Goal: Task Accomplishment & Management: Complete application form

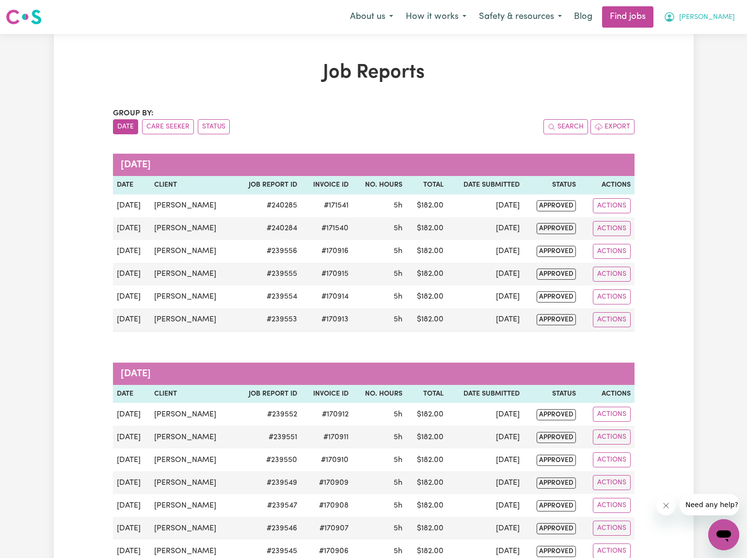
click at [671, 16] on icon "My Account" at bounding box center [669, 16] width 3 height 3
click at [700, 57] on link "My Dashboard" at bounding box center [702, 56] width 77 height 18
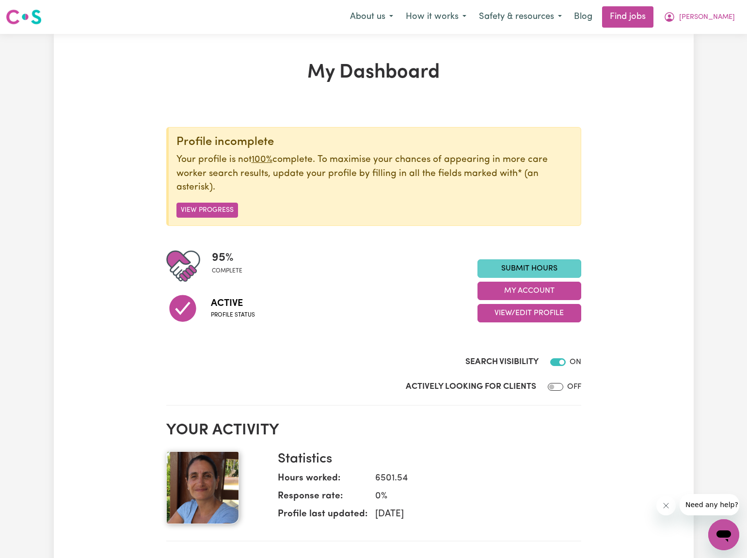
click at [516, 263] on link "Submit Hours" at bounding box center [529, 268] width 104 height 18
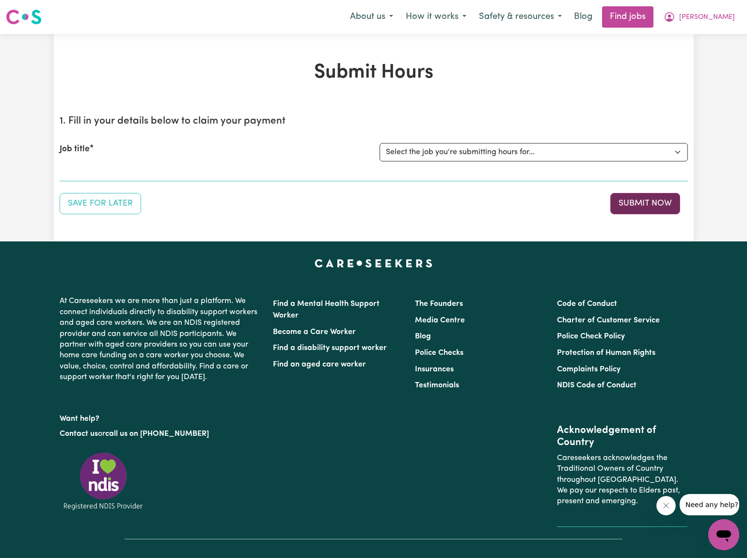
click at [633, 204] on button "Submit Now" at bounding box center [645, 203] width 70 height 21
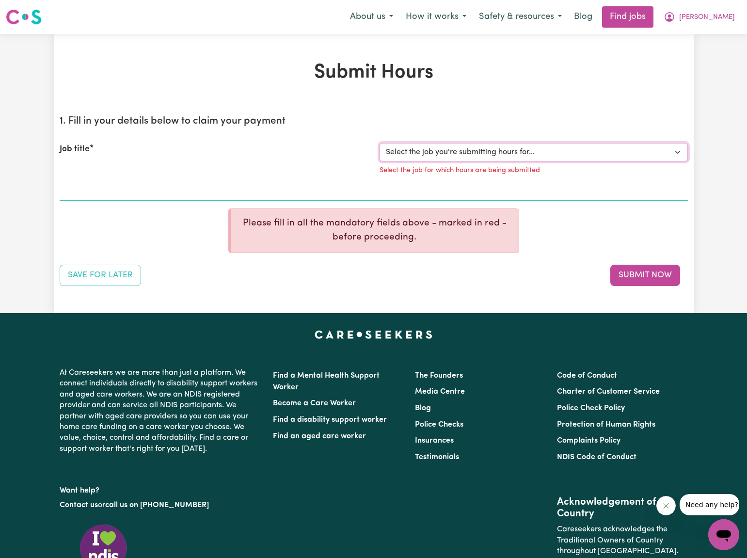
select select "2766"
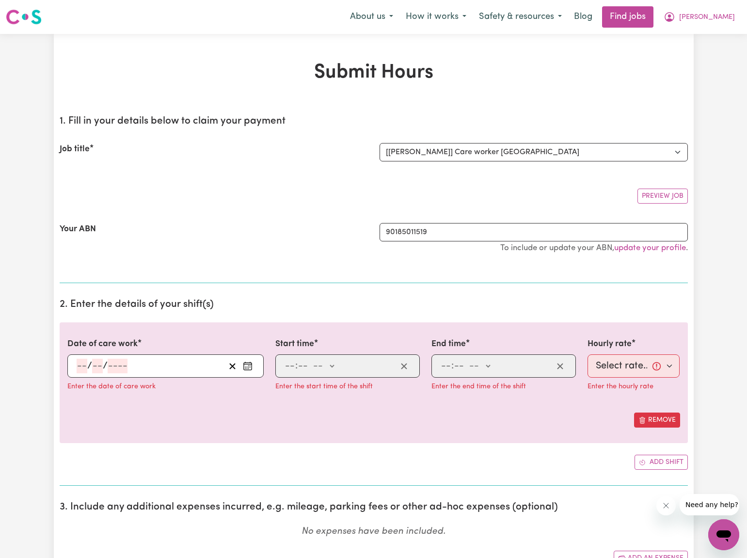
click at [247, 364] on icon "Enter the date of care work" at bounding box center [248, 366] width 10 height 10
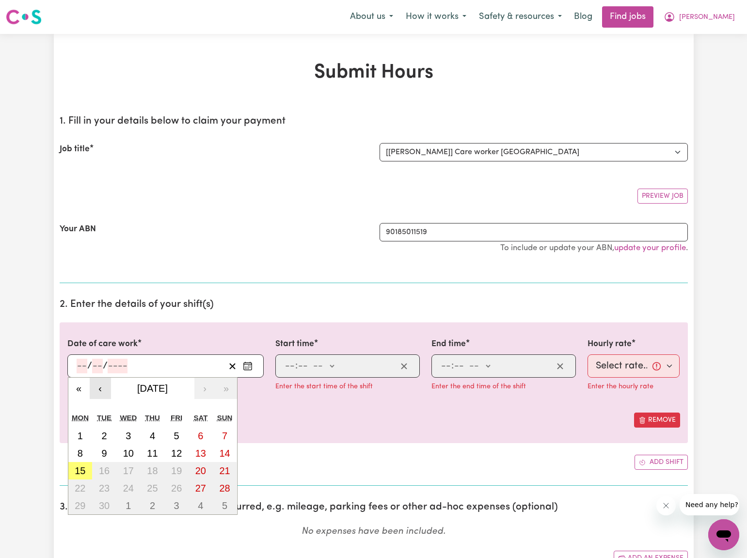
click at [99, 387] on button "‹" at bounding box center [100, 388] width 21 height 21
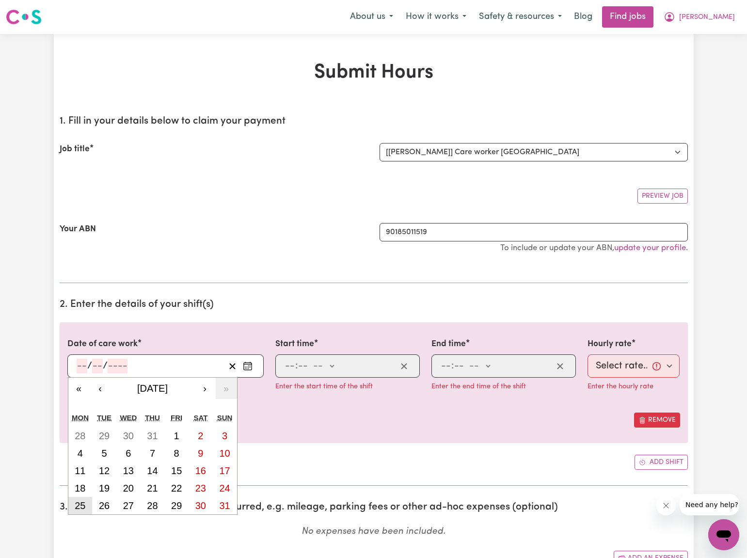
click at [75, 504] on abbr "25" at bounding box center [80, 505] width 11 height 11
type input "[DATE]"
type input "25"
type input "8"
type input "2025"
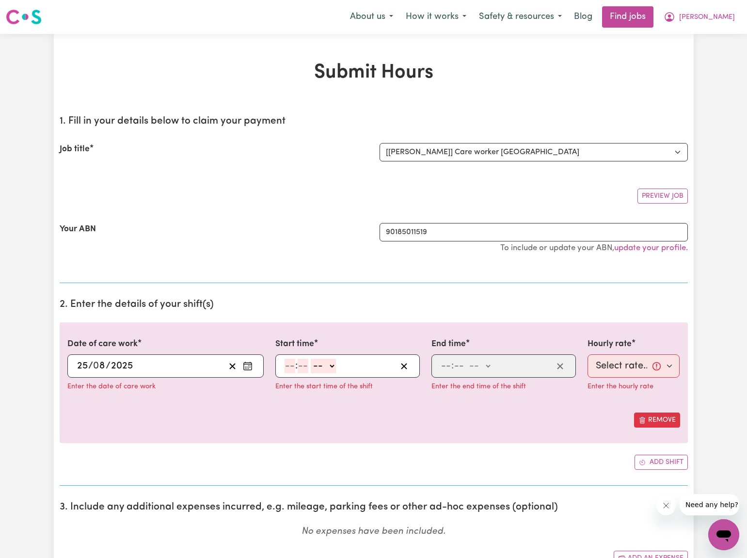
click at [292, 365] on input "number" at bounding box center [290, 366] width 11 height 15
type input "12"
type input "30"
select select "pm"
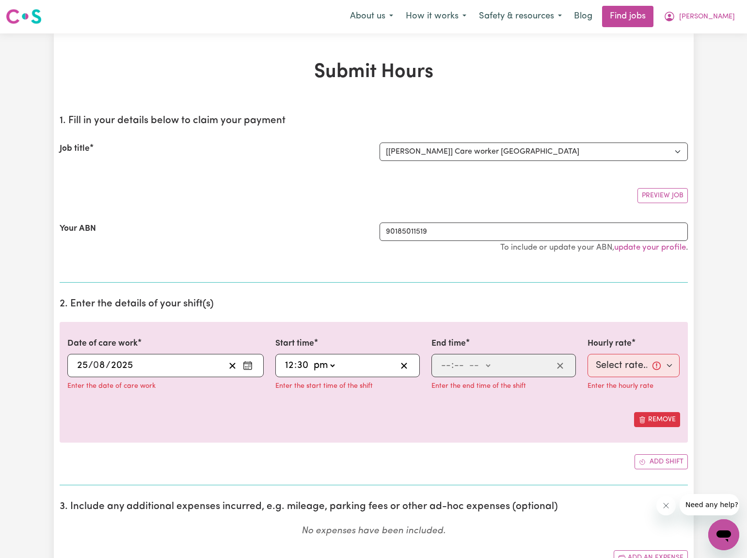
type input "12:30"
click at [449, 366] on input "number" at bounding box center [446, 365] width 11 height 15
type input "5"
type input "30"
select select "pm"
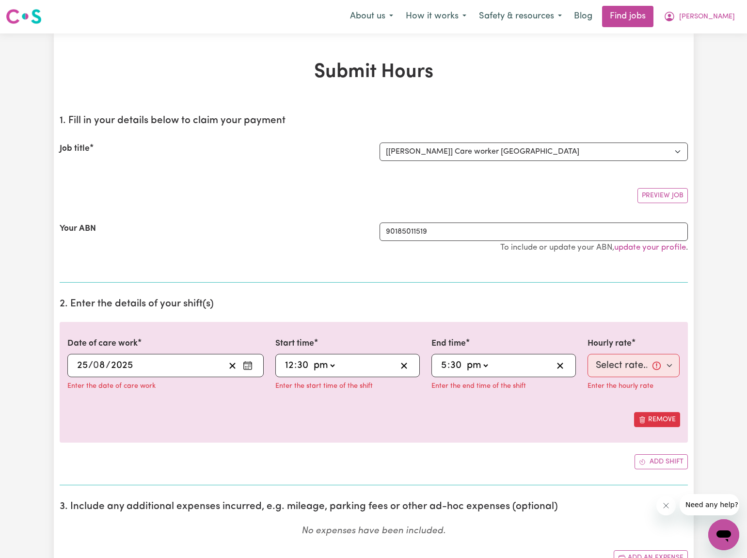
type input "17:30"
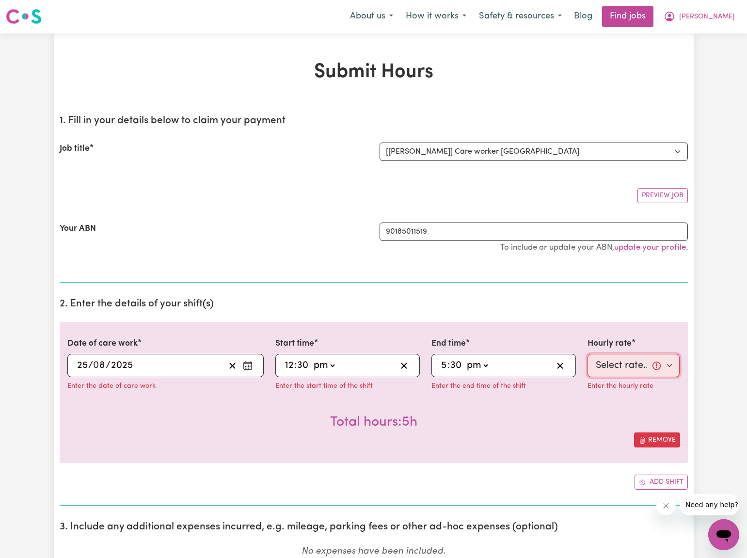
select select "40-Weekday"
click at [584, 424] on div "Total hours: 5h" at bounding box center [373, 415] width 613 height 36
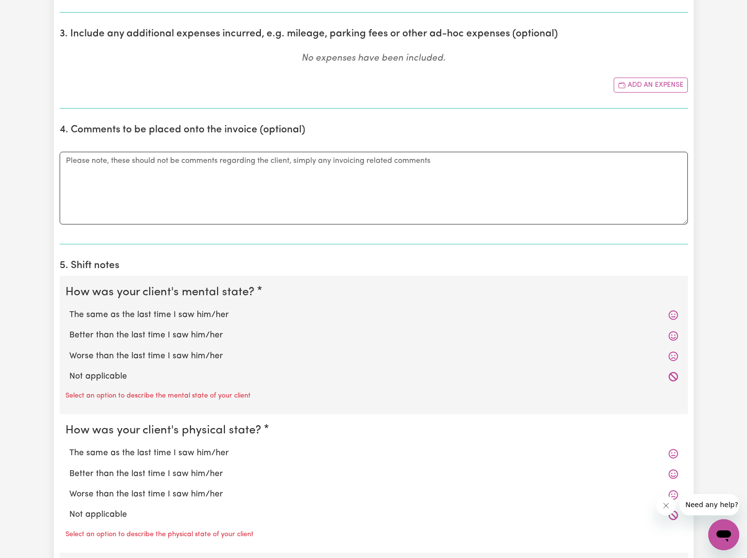
scroll to position [495, 0]
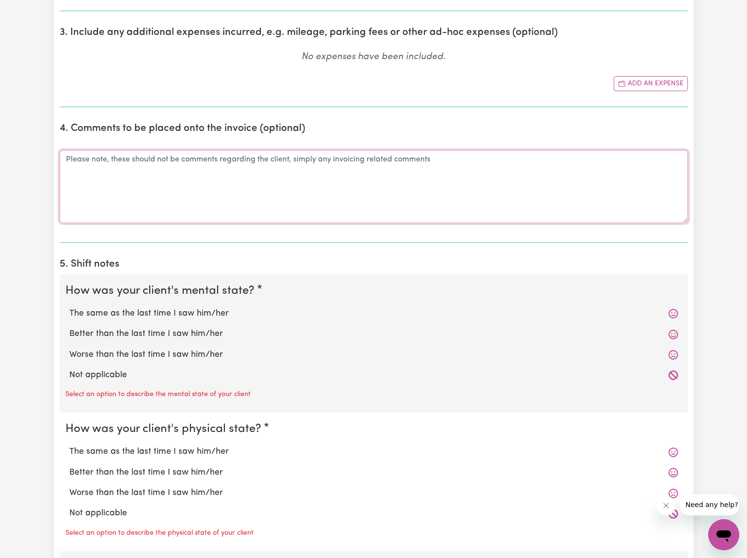
click at [71, 158] on textarea "Comments" at bounding box center [374, 186] width 628 height 73
type textarea "Late submitting timesheet."
drag, startPoint x: 111, startPoint y: 311, endPoint x: 112, endPoint y: 378, distance: 67.4
click at [111, 311] on label "The same as the last time I saw him/her" at bounding box center [373, 313] width 609 height 13
click at [69, 307] on input "The same as the last time I saw him/her" at bounding box center [69, 307] width 0 height 0
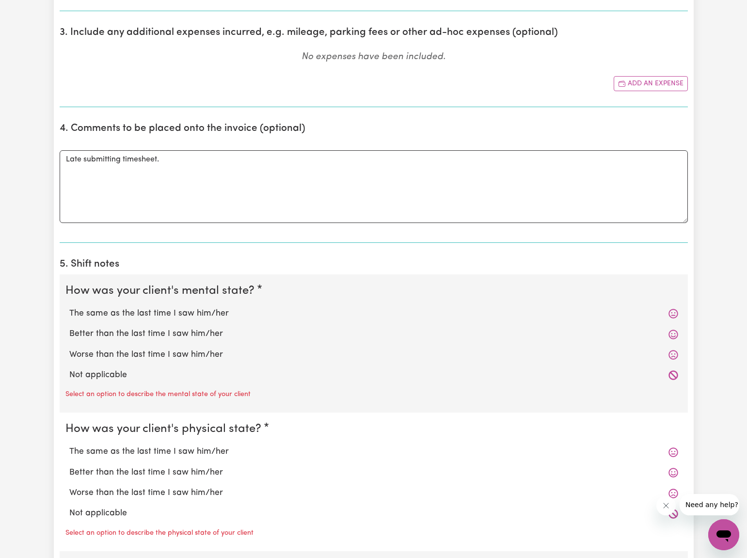
radio input "true"
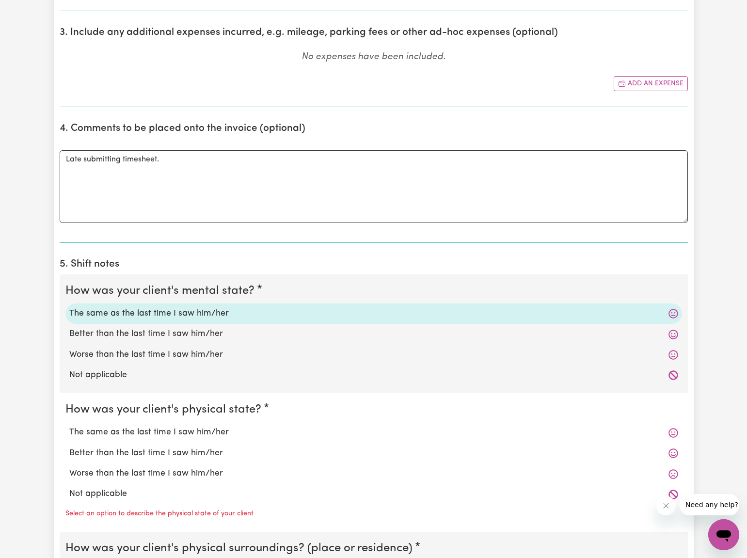
click at [141, 427] on label "The same as the last time I saw him/her" at bounding box center [373, 432] width 609 height 13
click at [69, 426] on input "The same as the last time I saw him/her" at bounding box center [69, 426] width 0 height 0
radio input "true"
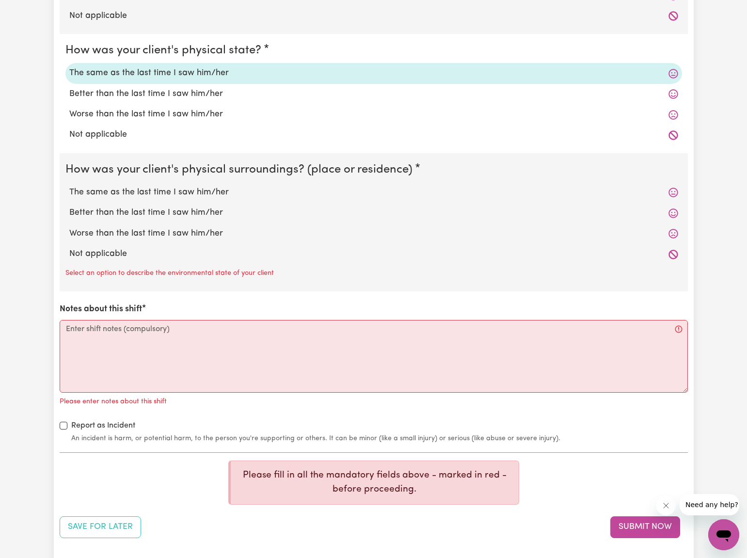
scroll to position [857, 0]
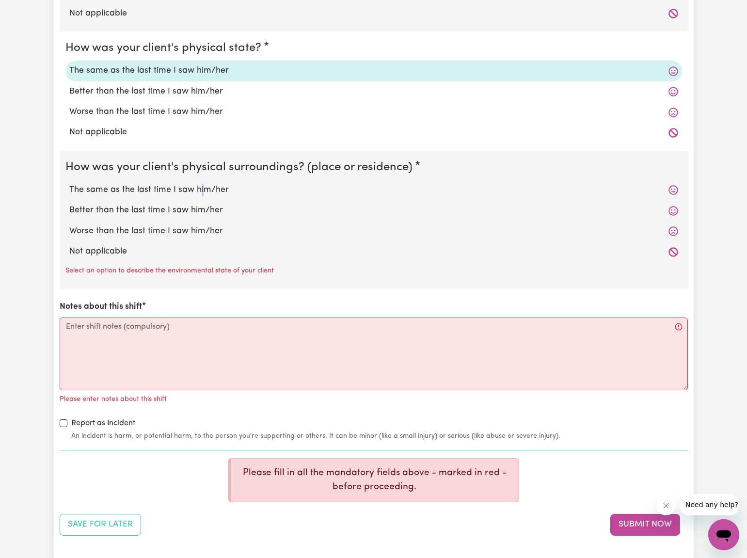
drag, startPoint x: 199, startPoint y: 182, endPoint x: 211, endPoint y: 219, distance: 39.2
click at [199, 184] on label "The same as the last time I saw him/her" at bounding box center [373, 190] width 609 height 13
click at [69, 183] on input "The same as the last time I saw him/her" at bounding box center [69, 183] width 0 height 0
radio input "true"
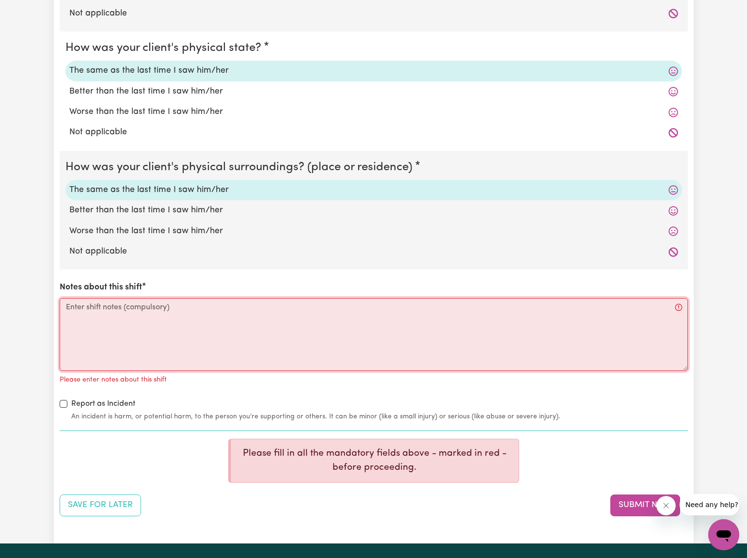
click at [67, 303] on textarea "Notes about this shift" at bounding box center [374, 334] width 628 height 73
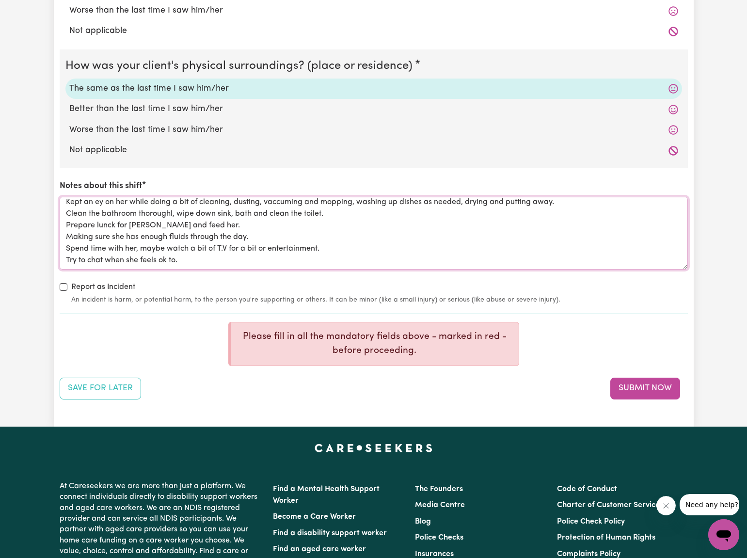
scroll to position [27, 0]
drag, startPoint x: 65, startPoint y: 198, endPoint x: 160, endPoint y: 260, distance: 113.2
click at [160, 260] on textarea "I helped [PERSON_NAME] to the bathroom through the day. Kept an ey on her while…" at bounding box center [374, 233] width 628 height 73
type textarea "I helped [PERSON_NAME] to the bathroom through the day. Kept an ey on her while…"
click at [648, 380] on button "Submit Now" at bounding box center [645, 388] width 70 height 21
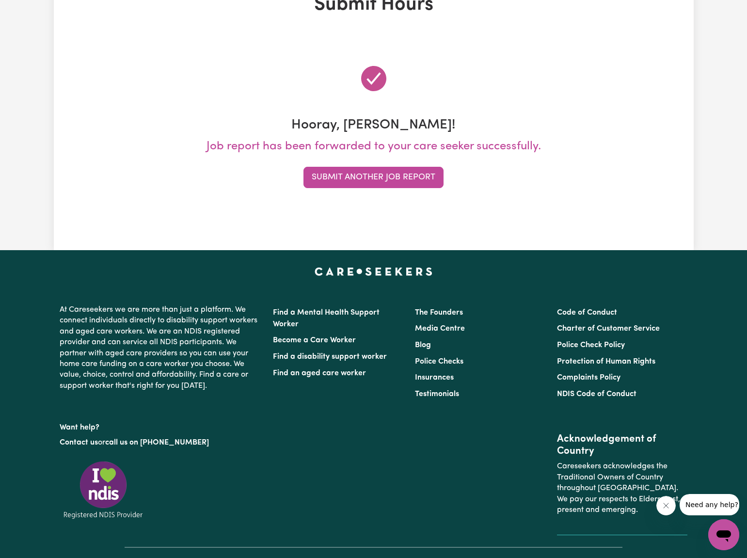
scroll to position [0, 0]
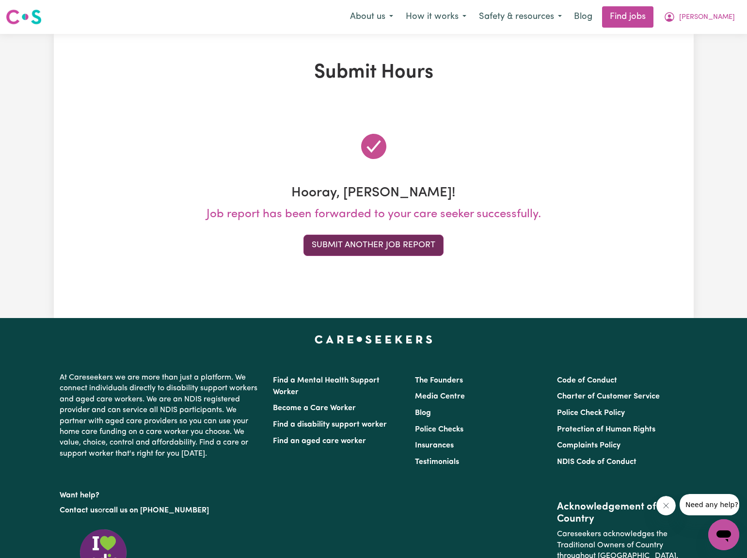
click at [364, 244] on button "Submit Another Job Report" at bounding box center [373, 245] width 140 height 21
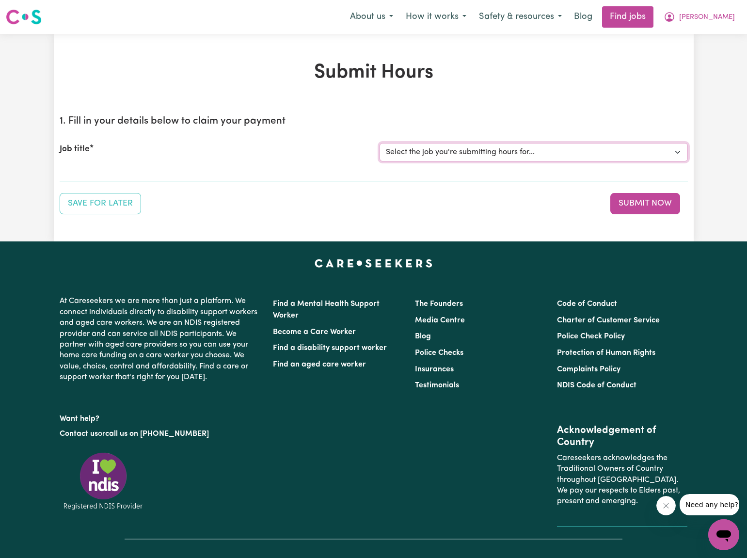
select select "2766"
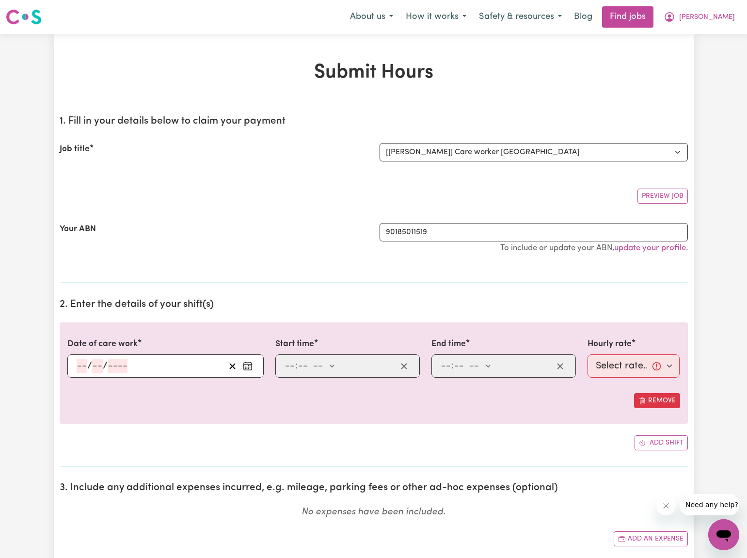
click at [247, 368] on circle "Enter the date of care work" at bounding box center [246, 368] width 1 height 1
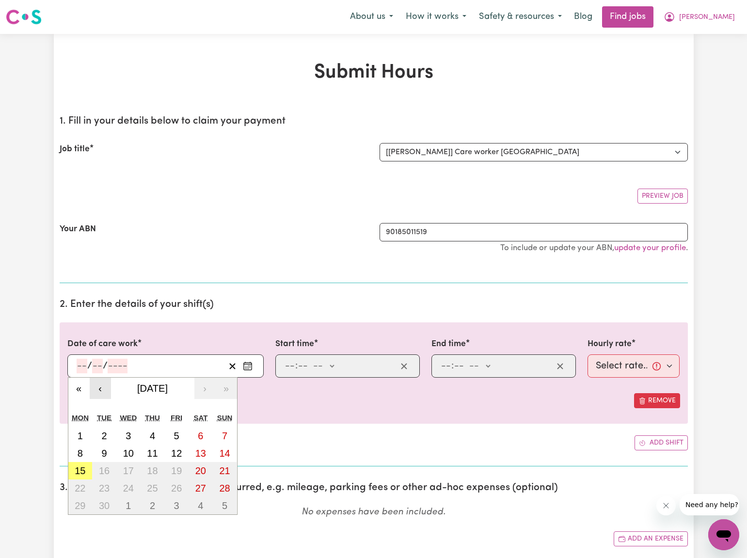
click at [99, 385] on button "‹" at bounding box center [100, 388] width 21 height 21
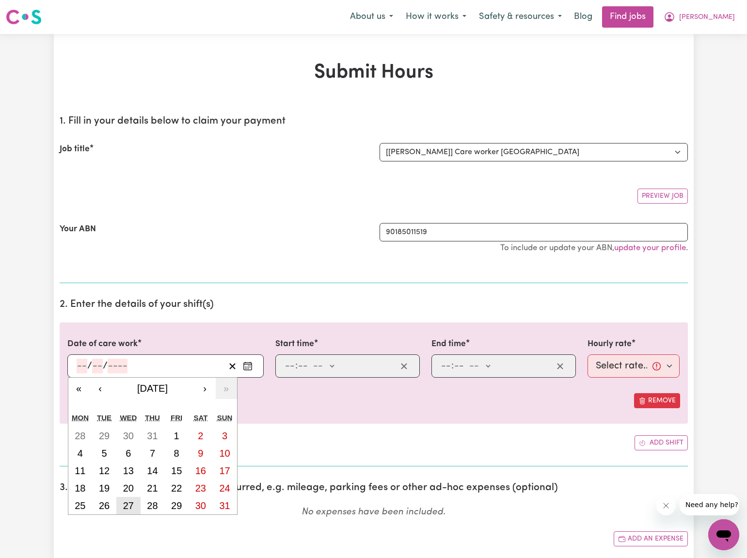
click at [128, 509] on button "27" at bounding box center [128, 505] width 24 height 17
type input "[DATE]"
type input "27"
type input "8"
type input "2025"
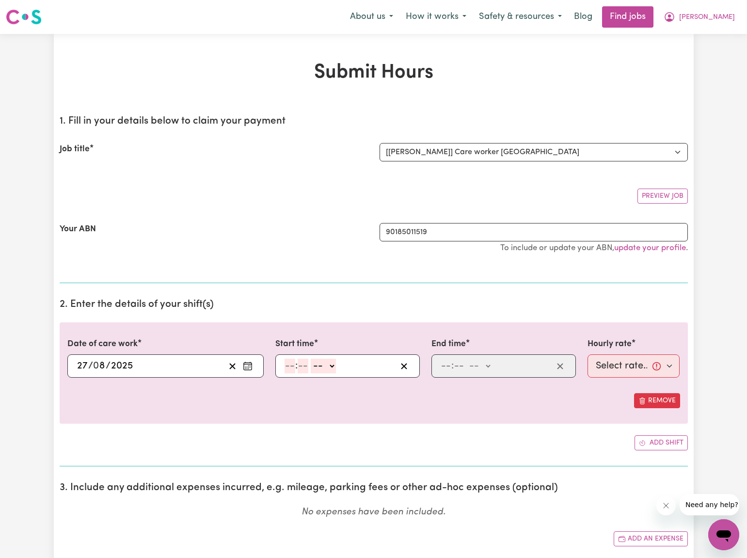
click at [286, 365] on input "number" at bounding box center [290, 366] width 11 height 15
type input "12"
type input "30"
select select "pm"
type input "12:30"
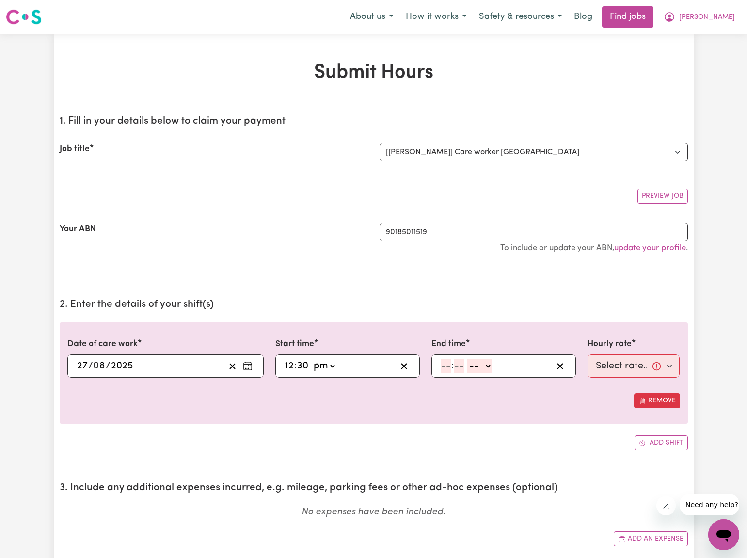
click at [445, 365] on input "number" at bounding box center [446, 366] width 11 height 15
type input "5"
type input "30"
select select "pm"
type input "17:30"
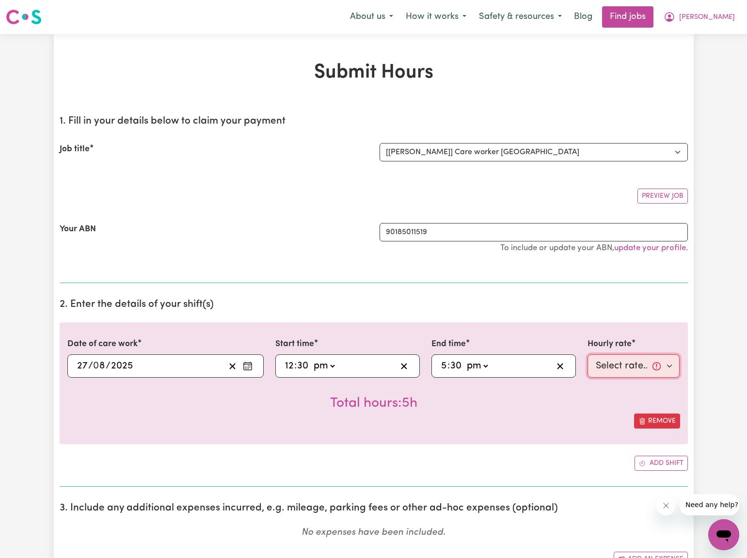
select select "40-Weekday"
click at [546, 410] on div "Total hours: 5h" at bounding box center [373, 396] width 613 height 36
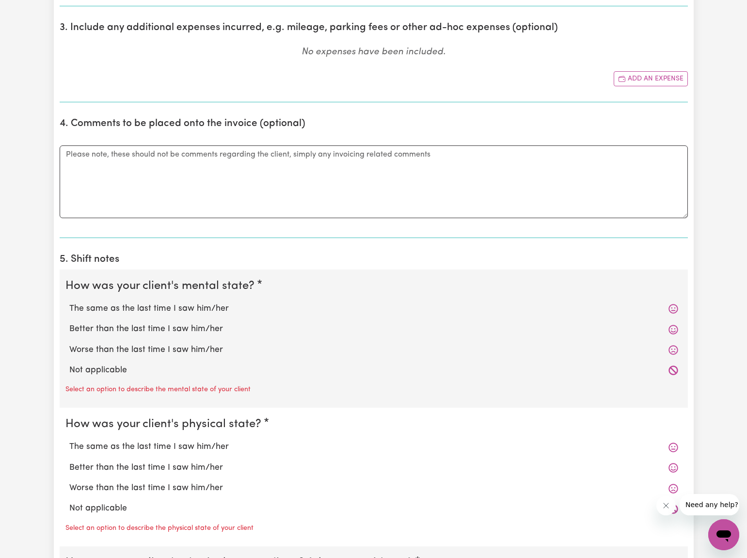
scroll to position [488, 0]
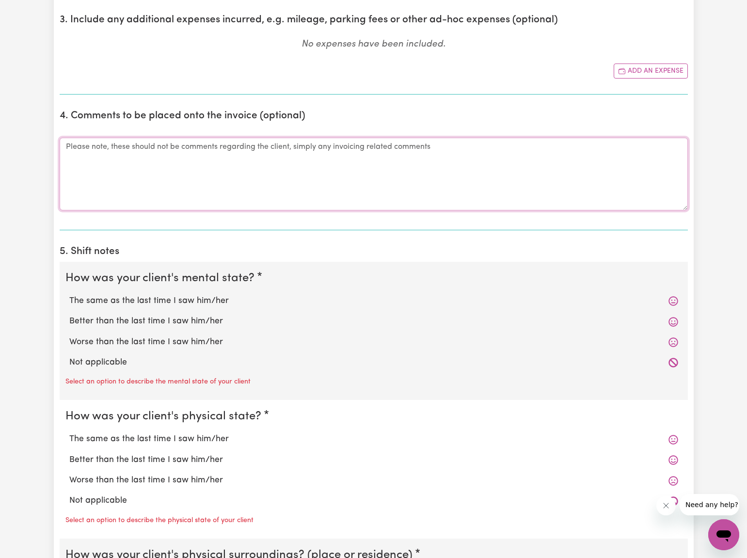
click at [76, 143] on textarea "Comments" at bounding box center [374, 174] width 628 height 73
type textarea "Late submitting timesheet."
click at [106, 298] on label "The same as the last time I saw him/her" at bounding box center [373, 301] width 609 height 13
click at [69, 295] on input "The same as the last time I saw him/her" at bounding box center [69, 294] width 0 height 0
radio input "true"
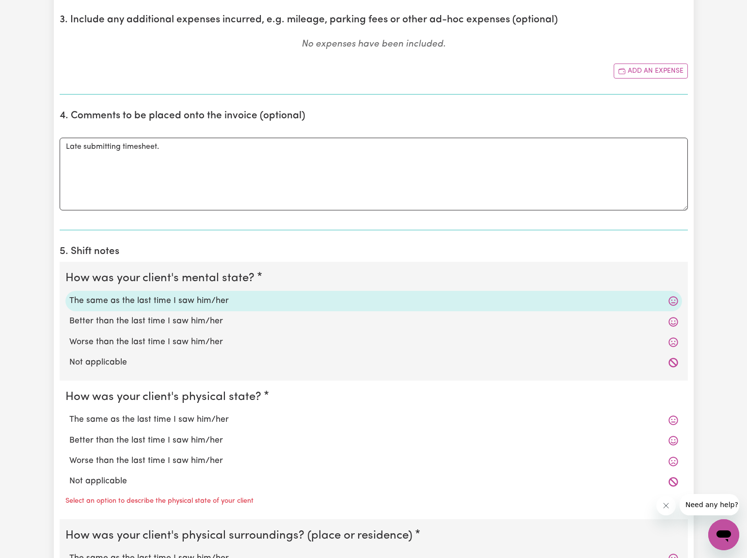
click at [103, 414] on label "The same as the last time I saw him/her" at bounding box center [373, 420] width 609 height 13
click at [69, 414] on input "The same as the last time I saw him/her" at bounding box center [69, 413] width 0 height 0
radio input "true"
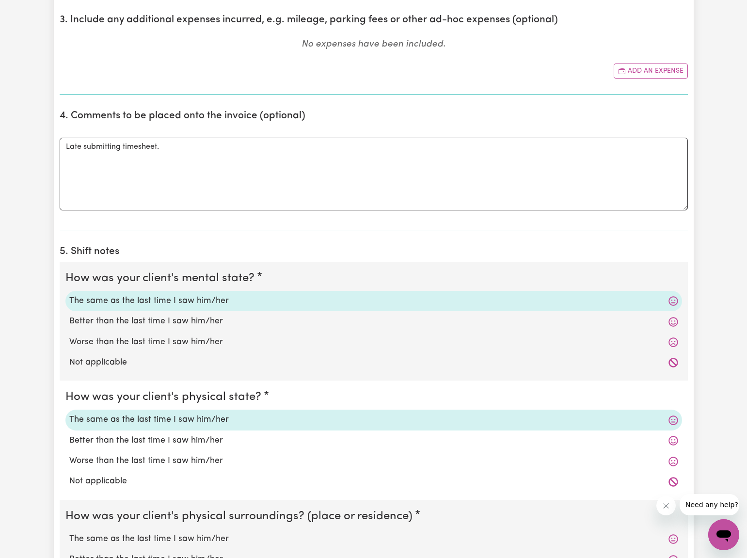
drag, startPoint x: 91, startPoint y: 536, endPoint x: 115, endPoint y: 521, distance: 28.8
click at [93, 536] on label "The same as the last time I saw him/her" at bounding box center [373, 539] width 609 height 13
click at [69, 533] on input "The same as the last time I saw him/her" at bounding box center [69, 532] width 0 height 0
radio input "true"
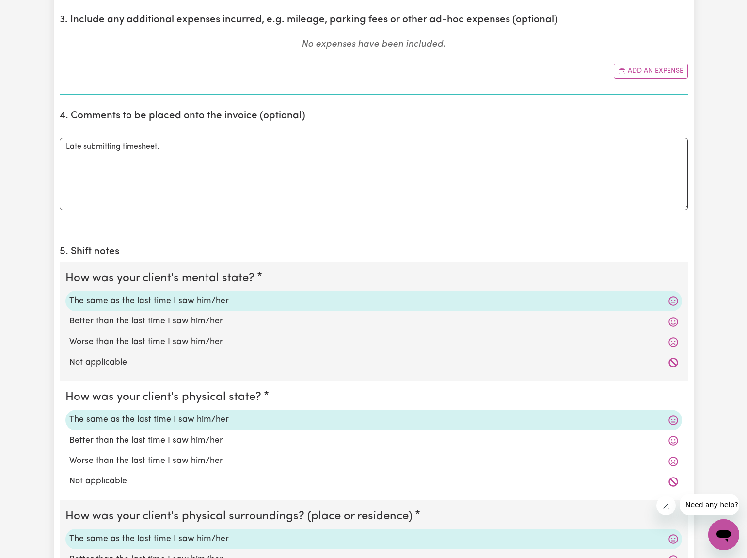
click at [139, 491] on fieldset "How was your client's physical state? The same as the last time I saw him/her B…" at bounding box center [374, 440] width 628 height 119
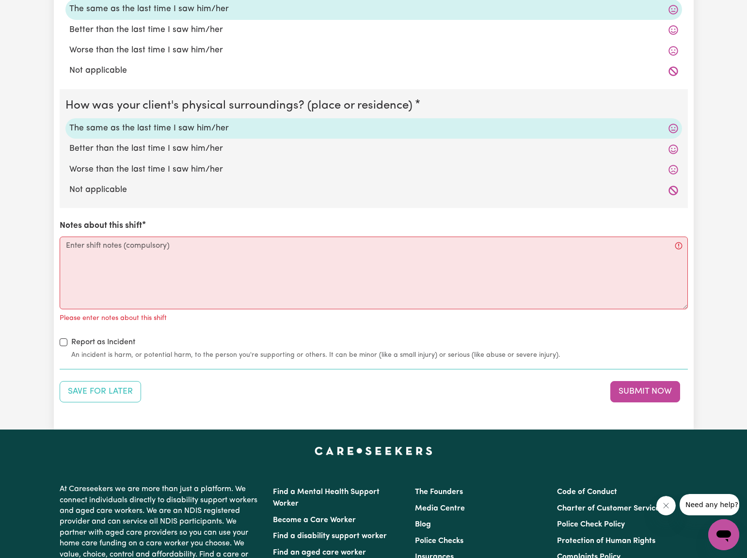
scroll to position [902, 0]
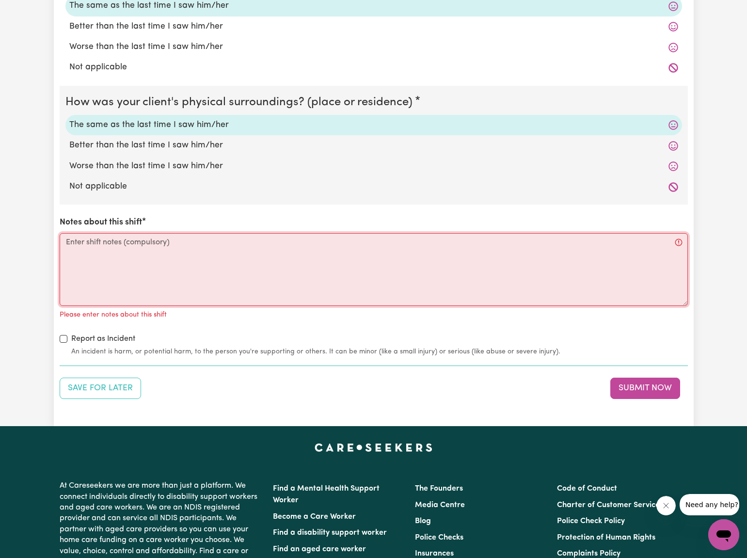
click at [72, 239] on textarea "Notes about this shift" at bounding box center [374, 269] width 628 height 73
click at [68, 236] on textarea "Notes about this shift" at bounding box center [374, 269] width 628 height 73
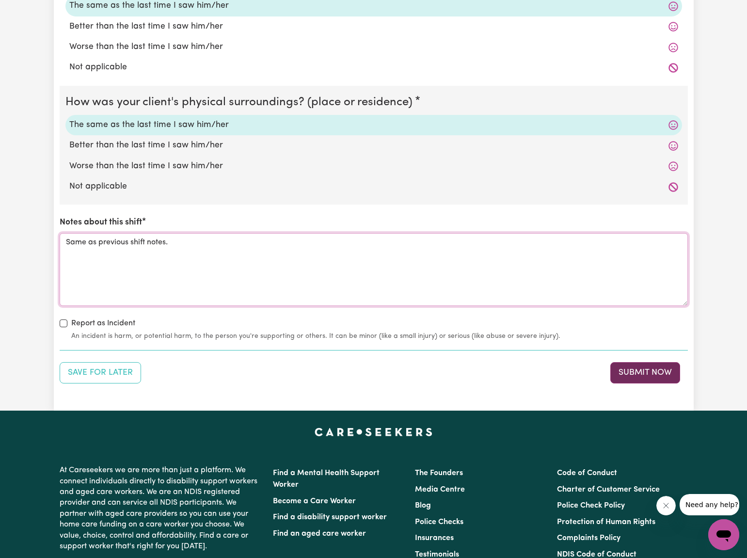
type textarea "Same as previous shift notes."
click at [628, 370] on button "Submit Now" at bounding box center [645, 372] width 70 height 21
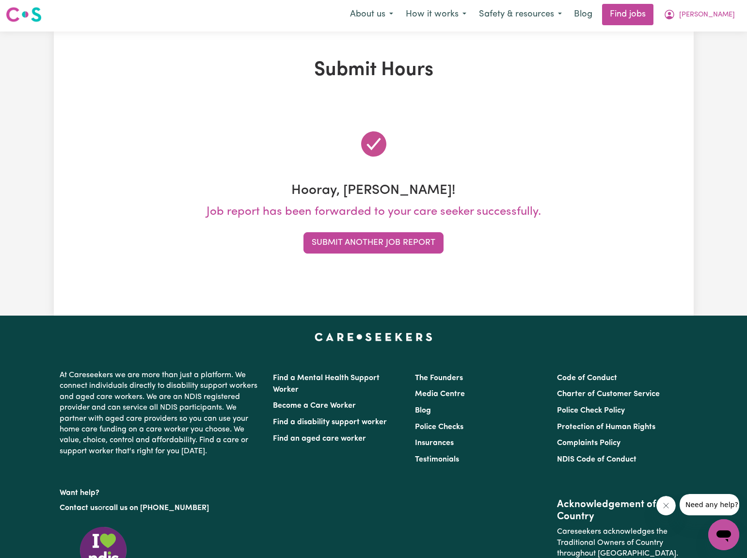
scroll to position [0, 0]
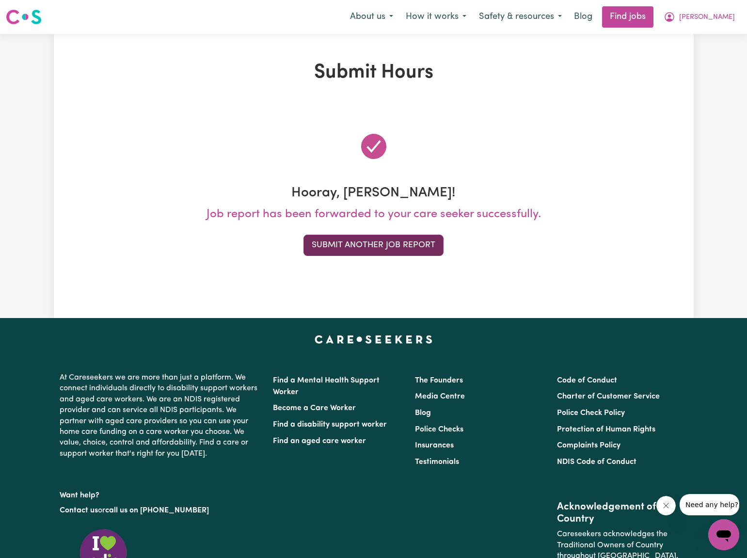
click at [422, 246] on button "Submit Another Job Report" at bounding box center [373, 245] width 140 height 21
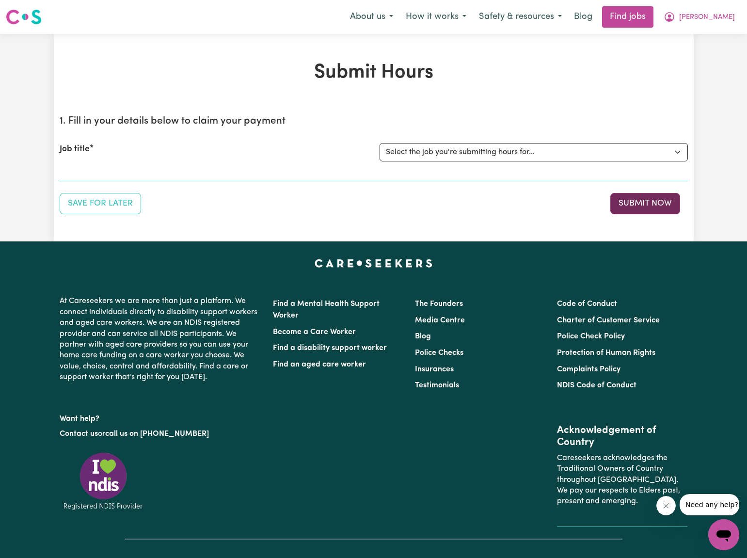
click at [639, 198] on button "Submit Now" at bounding box center [645, 203] width 70 height 21
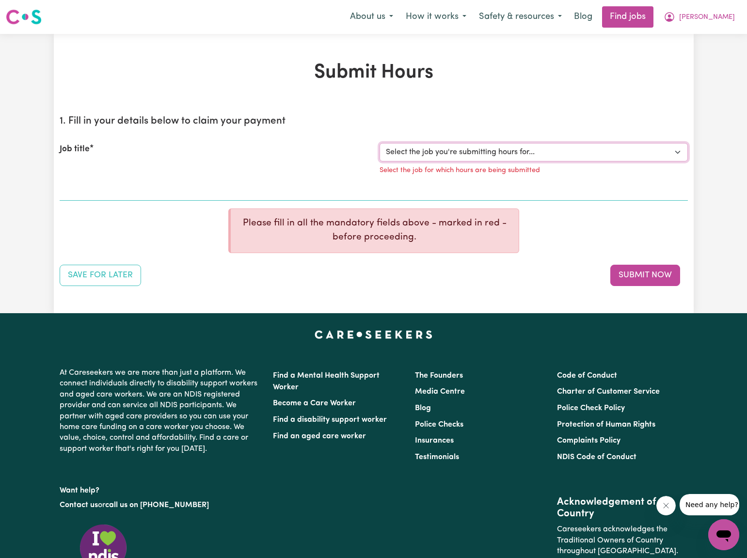
select select "2766"
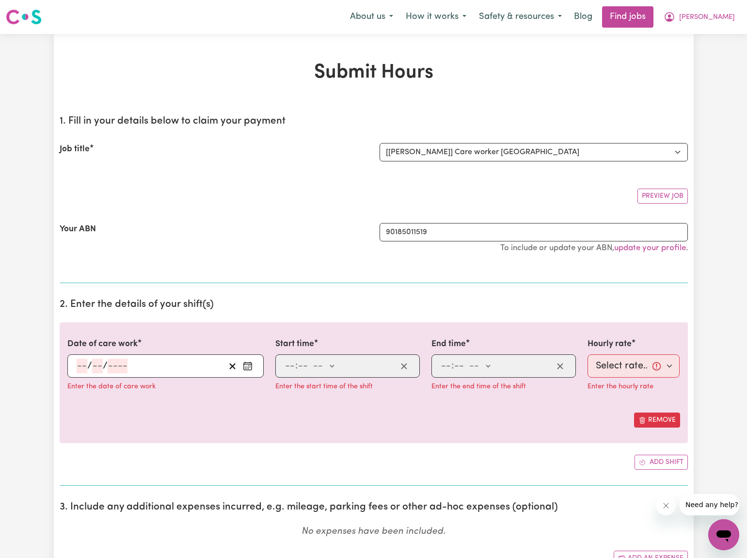
click at [244, 366] on icon "Enter the date of care work" at bounding box center [248, 366] width 10 height 10
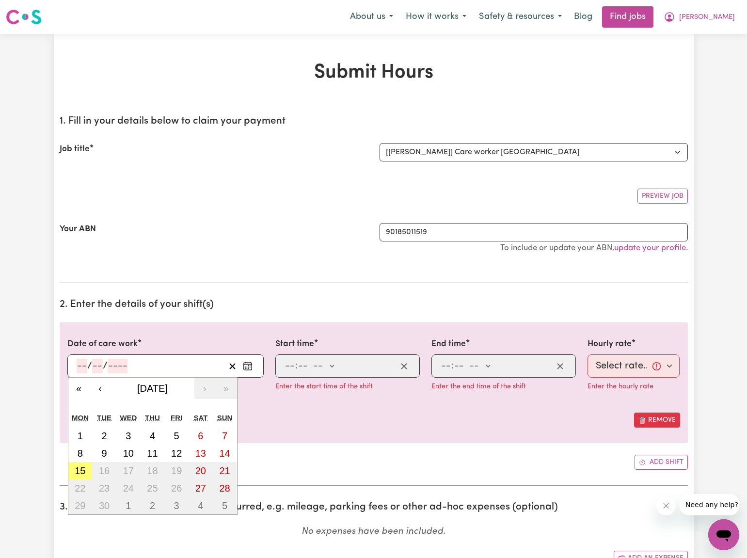
drag, startPoint x: 128, startPoint y: 436, endPoint x: 139, endPoint y: 424, distance: 16.1
click at [130, 436] on abbr "3" at bounding box center [128, 435] width 5 height 11
type input "[DATE]"
type input "3"
type input "9"
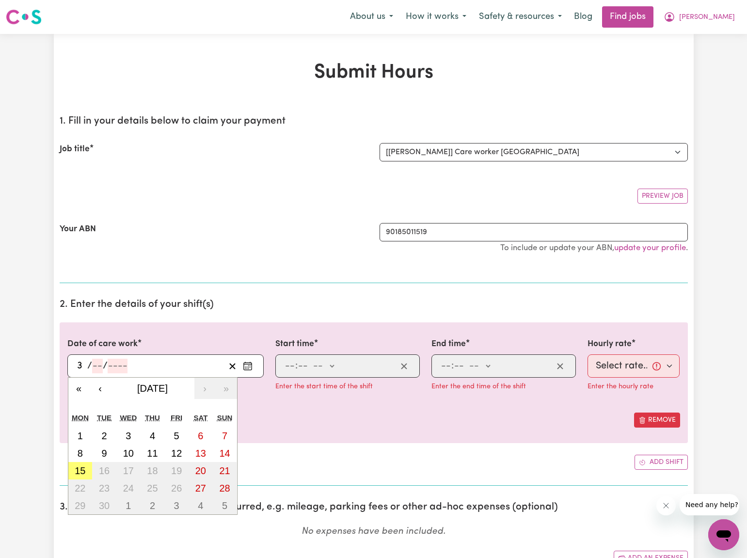
type input "2025"
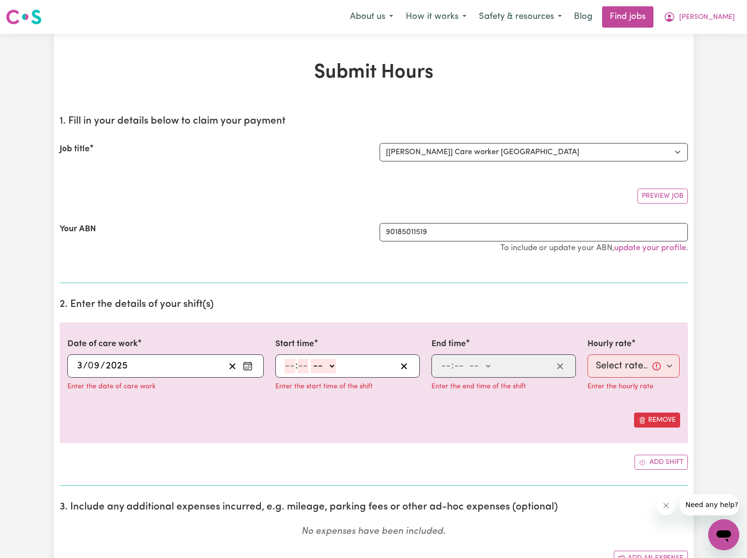
click at [287, 366] on input "number" at bounding box center [290, 366] width 11 height 15
type input "12"
type input "30"
select select "pm"
type input "12:30"
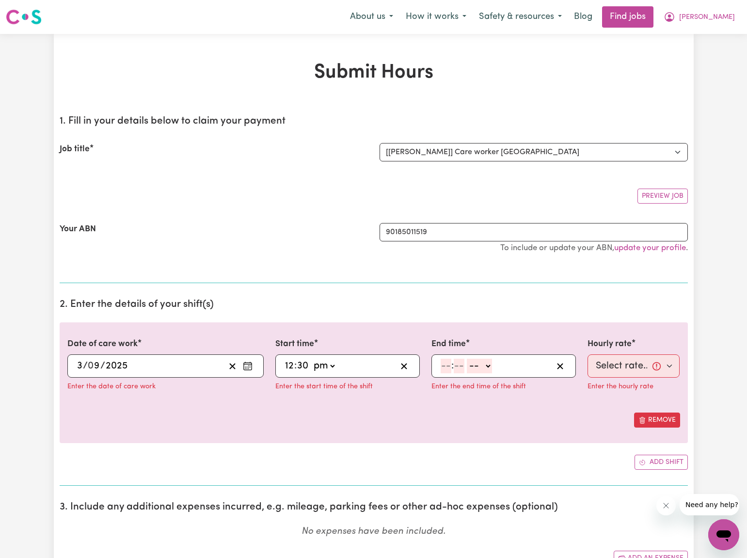
click at [444, 367] on input "number" at bounding box center [446, 366] width 11 height 15
type input "5"
type input "30"
select select "pm"
type input "17:30"
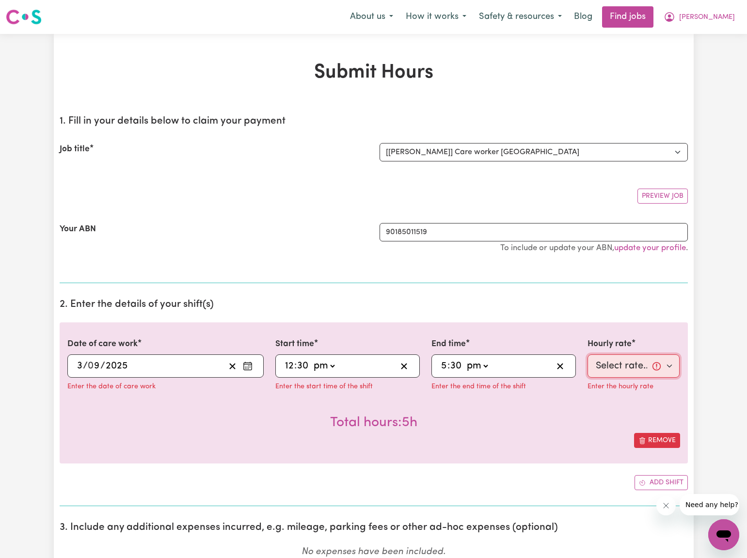
select select "40-Weekday"
click at [549, 425] on div "Total hours: 5h" at bounding box center [373, 415] width 613 height 36
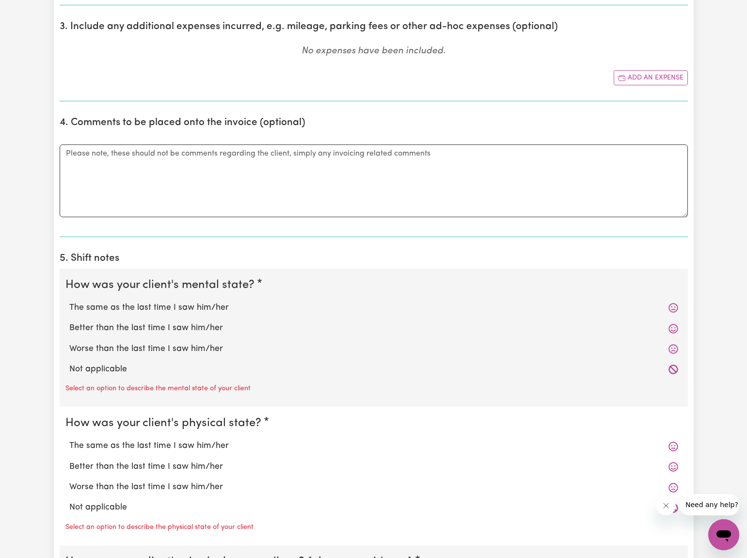
scroll to position [503, 0]
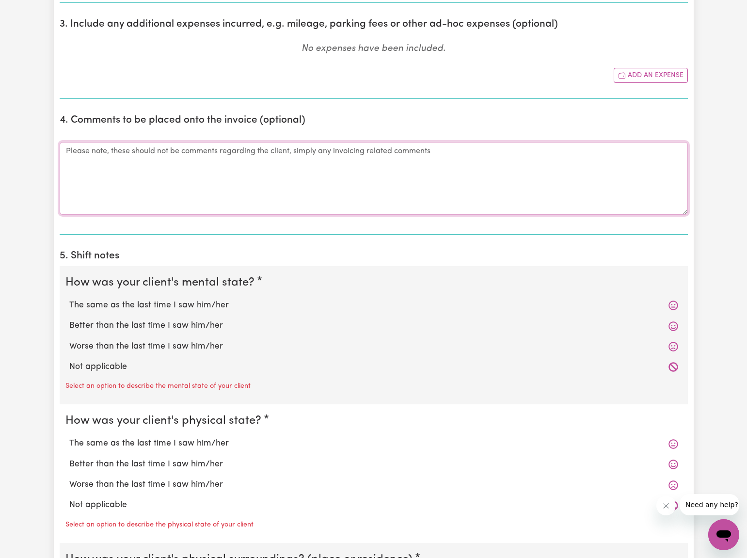
click at [69, 149] on textarea "Comments" at bounding box center [374, 178] width 628 height 73
type textarea "Late submitting timesheet."
click at [97, 302] on label "The same as the last time I saw him/her" at bounding box center [373, 305] width 609 height 13
click at [69, 299] on input "The same as the last time I saw him/her" at bounding box center [69, 299] width 0 height 0
radio input "true"
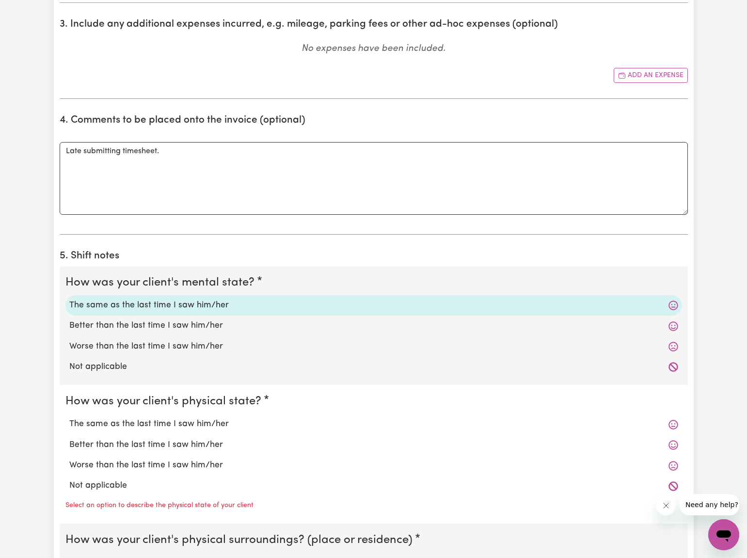
drag, startPoint x: 110, startPoint y: 421, endPoint x: 110, endPoint y: 441, distance: 19.9
click at [111, 421] on label "The same as the last time I saw him/her" at bounding box center [373, 424] width 609 height 13
click at [69, 418] on input "The same as the last time I saw him/her" at bounding box center [69, 417] width 0 height 0
radio input "true"
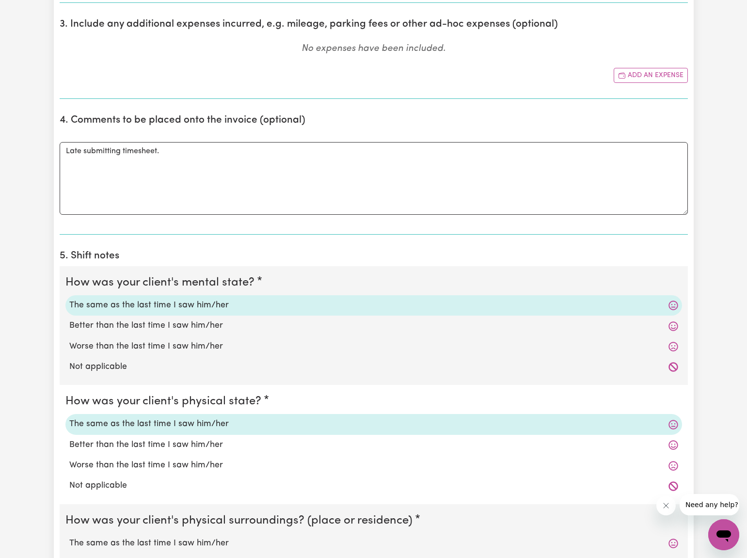
click at [113, 539] on label "The same as the last time I saw him/her" at bounding box center [373, 543] width 609 height 13
click at [69, 537] on input "The same as the last time I saw him/her" at bounding box center [69, 537] width 0 height 0
radio input "true"
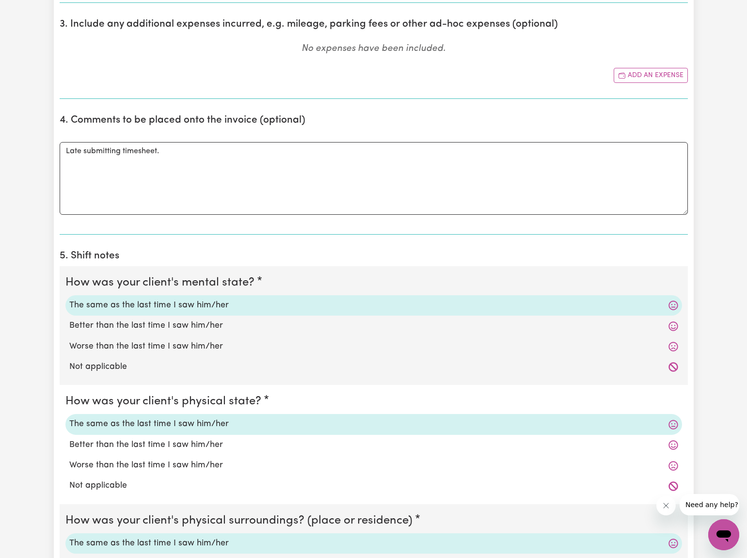
click at [141, 504] on fieldset "How was your client's physical surroundings? (place or residence) The same as t…" at bounding box center [374, 563] width 628 height 119
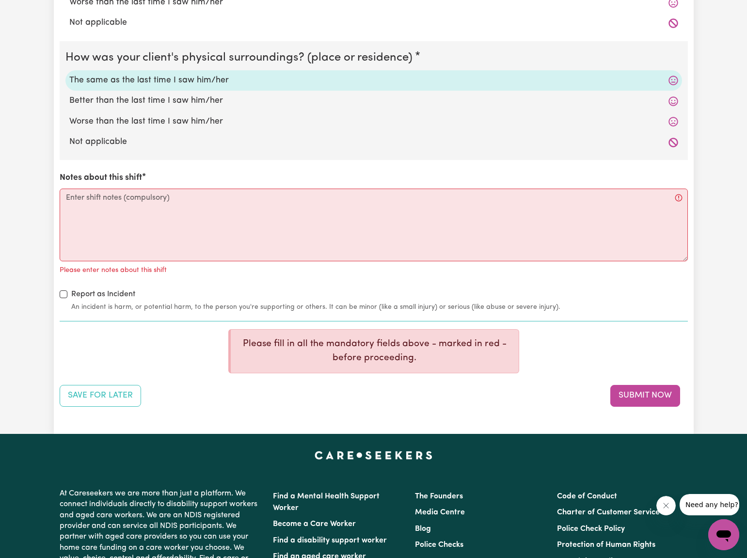
scroll to position [974, 0]
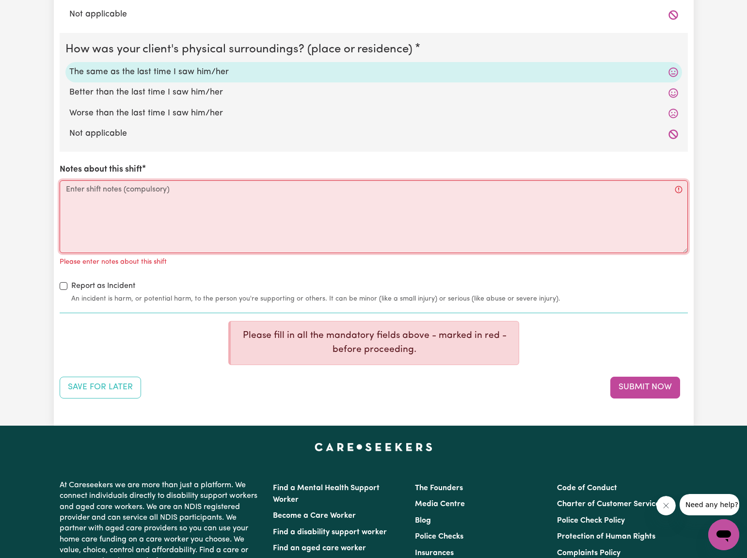
click at [69, 182] on textarea "Notes about this shift" at bounding box center [374, 216] width 628 height 73
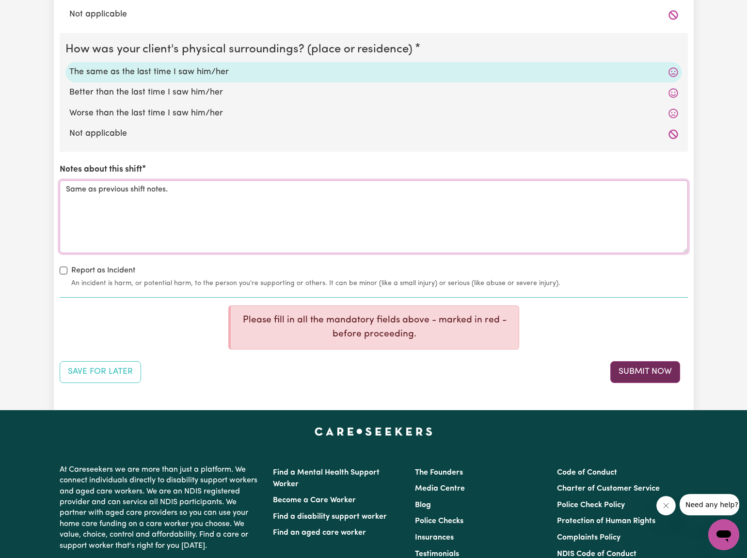
type textarea "Same as previous shift notes."
click at [619, 365] on button "Submit Now" at bounding box center [645, 371] width 70 height 21
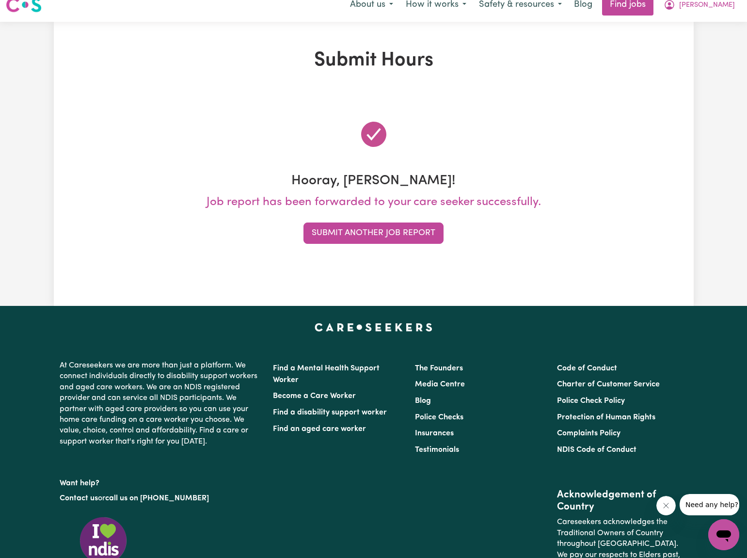
scroll to position [0, 0]
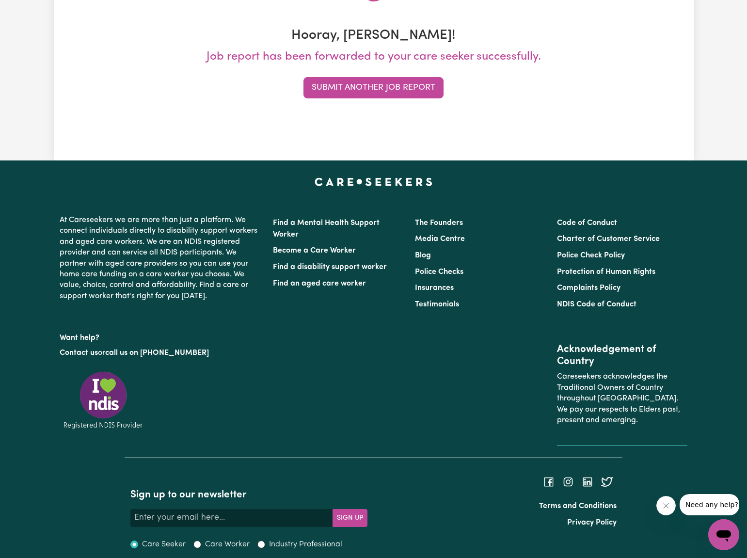
click at [382, 82] on button "Submit Another Job Report" at bounding box center [373, 87] width 140 height 21
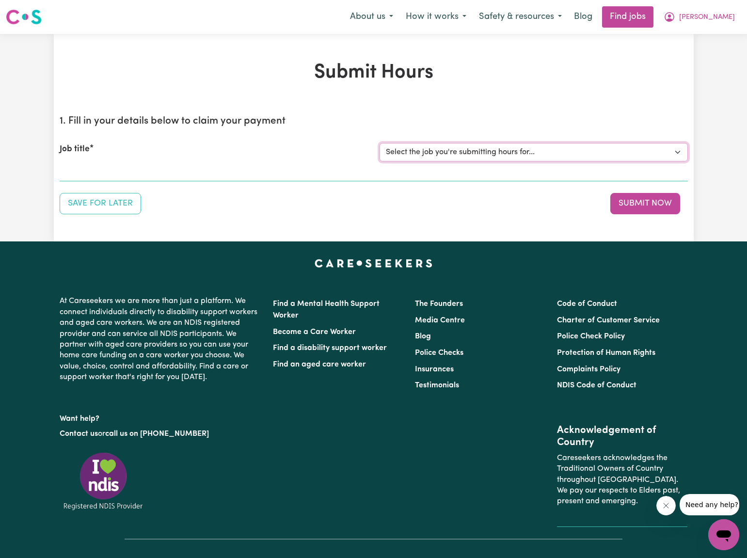
select select "2766"
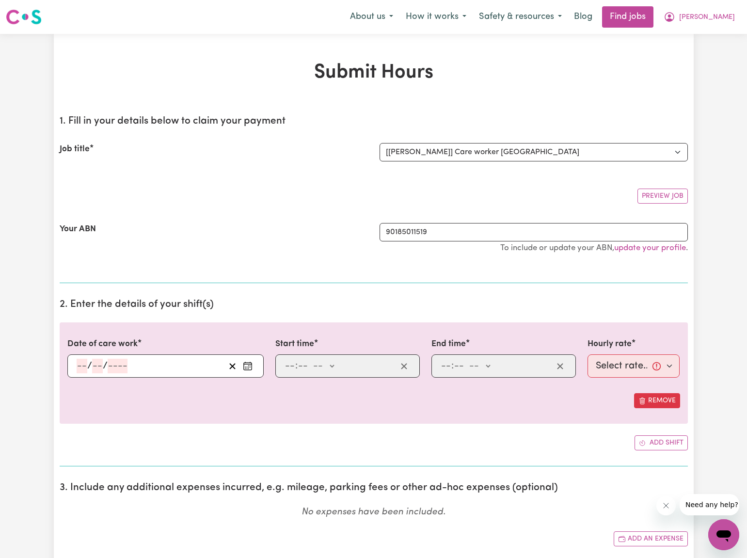
click at [246, 364] on icon "Enter the date of care work" at bounding box center [248, 366] width 10 height 10
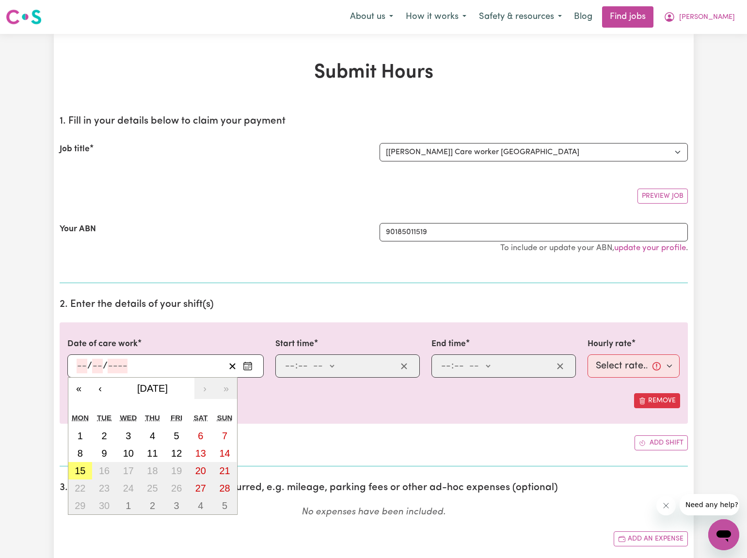
click at [150, 435] on abbr "4" at bounding box center [152, 435] width 5 height 11
type input "[DATE]"
type input "4"
type input "9"
type input "2025"
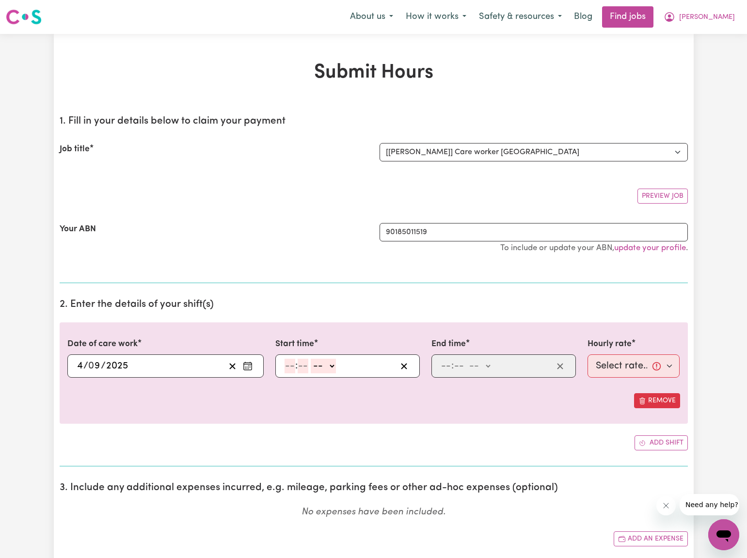
click at [289, 368] on input "number" at bounding box center [290, 366] width 11 height 15
type input "2"
type input "12"
drag, startPoint x: 283, startPoint y: 366, endPoint x: 320, endPoint y: 369, distance: 37.9
click at [320, 369] on div "2 : 12 -- am pm" at bounding box center [347, 365] width 144 height 23
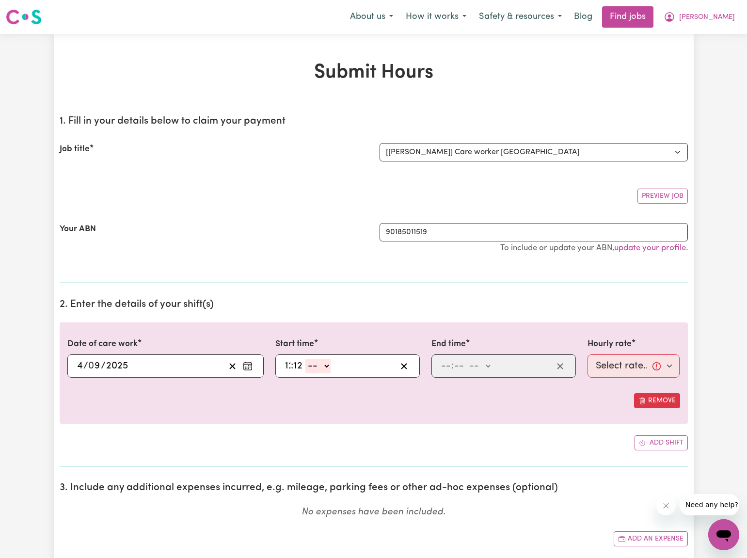
type input "12"
type input "30"
select select "pm"
type input "12:30"
click at [448, 364] on input "number" at bounding box center [446, 366] width 11 height 15
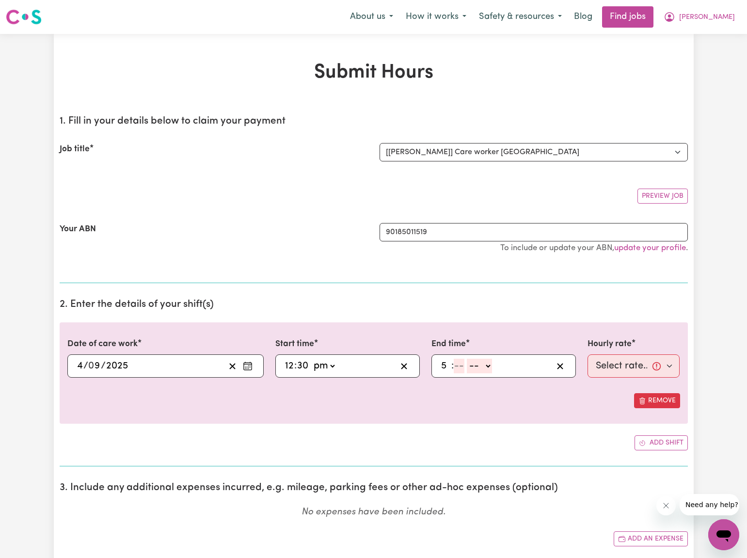
type input "5"
type input "30"
select select "pm"
type input "17:30"
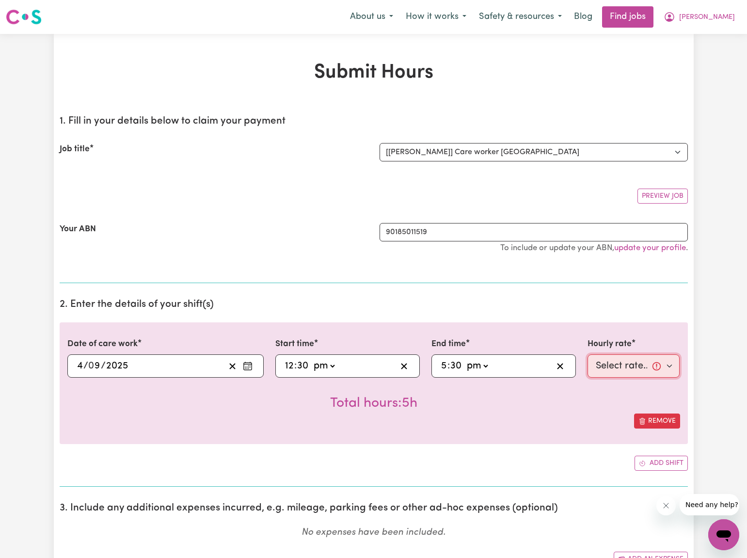
select select "40-Weekday"
click at [570, 431] on div "Date of care work [DATE] 4 / 0 9 / 2025 « ‹ [DATE] › » Mon Tue Wed Thu Fri Sat …" at bounding box center [374, 383] width 628 height 122
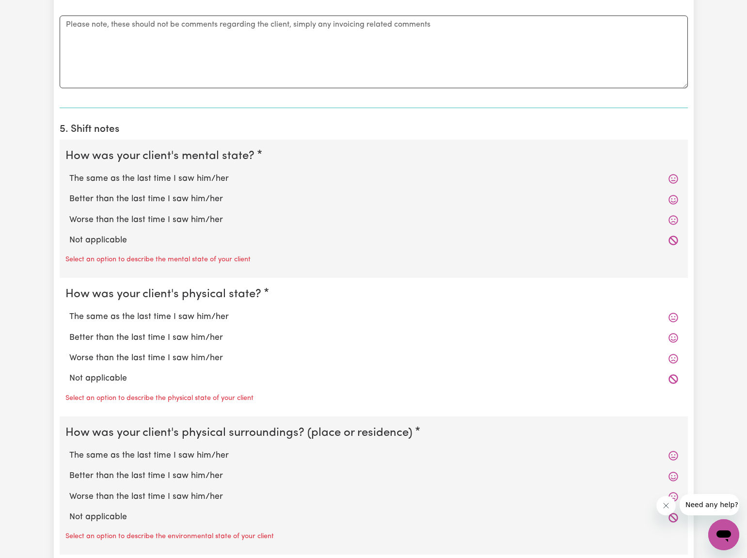
scroll to position [619, 0]
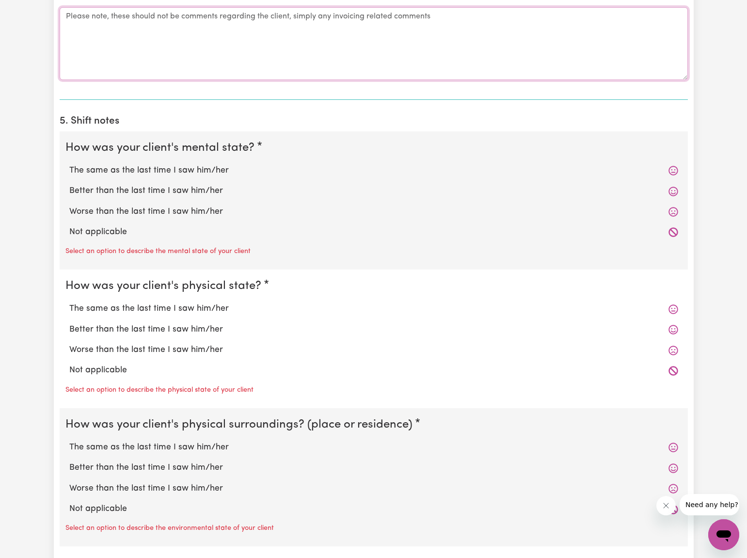
click at [70, 14] on textarea "Comments" at bounding box center [374, 43] width 628 height 73
type textarea "Late submiting timesheet."
drag, startPoint x: 96, startPoint y: 168, endPoint x: 106, endPoint y: 226, distance: 59.5
click at [96, 169] on label "The same as the last time I saw him/her" at bounding box center [373, 170] width 609 height 13
click at [69, 164] on input "The same as the last time I saw him/her" at bounding box center [69, 164] width 0 height 0
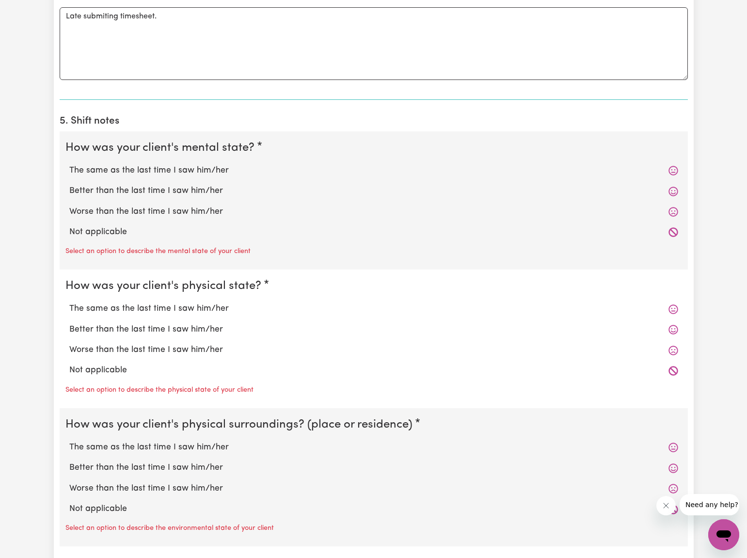
radio input "true"
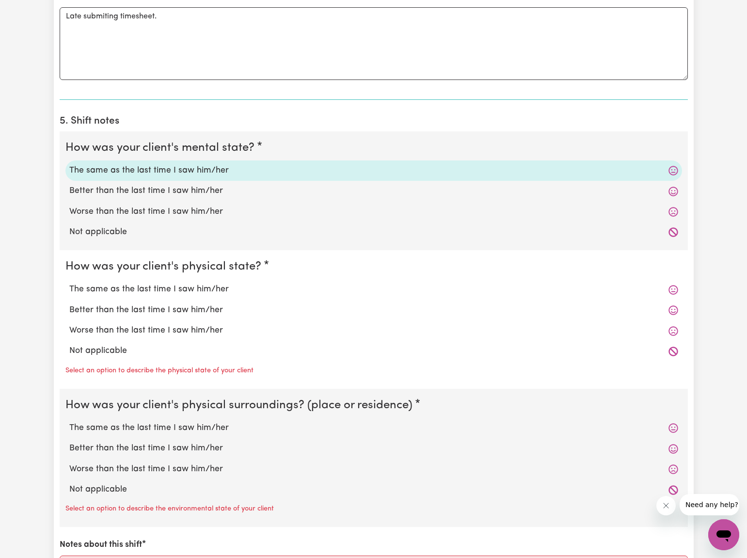
click at [111, 288] on label "The same as the last time I saw him/her" at bounding box center [373, 289] width 609 height 13
click at [69, 283] on input "The same as the last time I saw him/her" at bounding box center [69, 283] width 0 height 0
radio input "true"
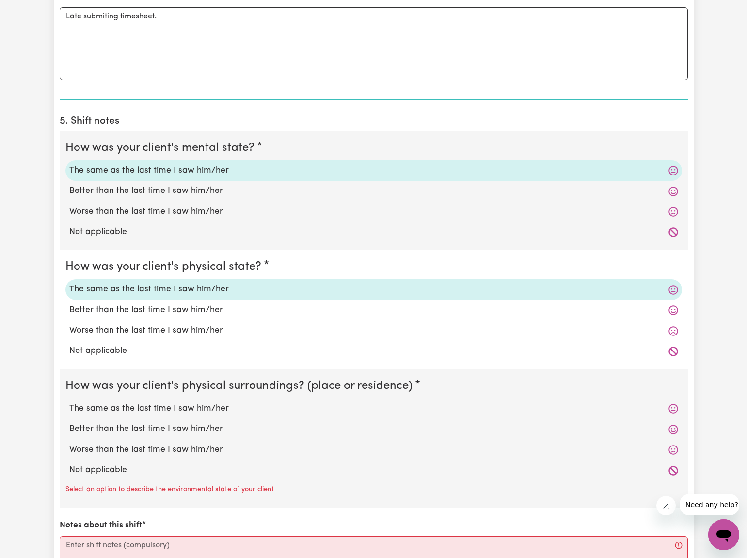
click at [122, 402] on label "The same as the last time I saw him/her" at bounding box center [373, 408] width 609 height 13
click at [69, 402] on input "The same as the last time I saw him/her" at bounding box center [69, 402] width 0 height 0
radio input "true"
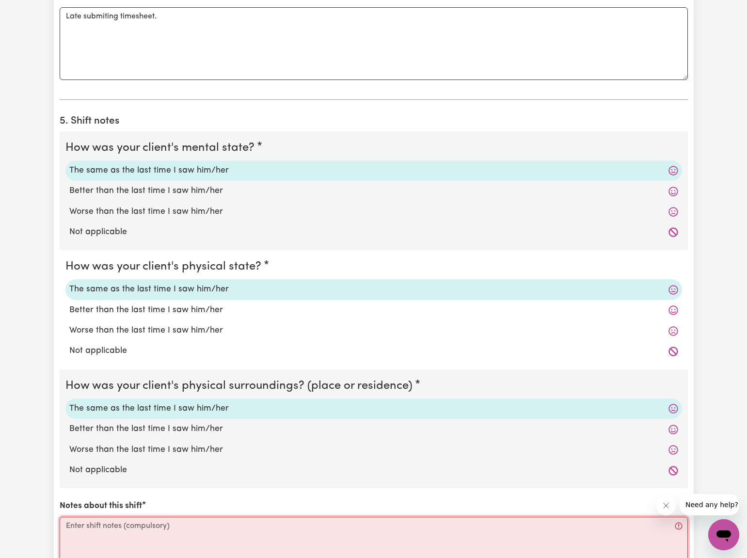
click at [70, 521] on textarea "Notes about this shift" at bounding box center [374, 553] width 628 height 73
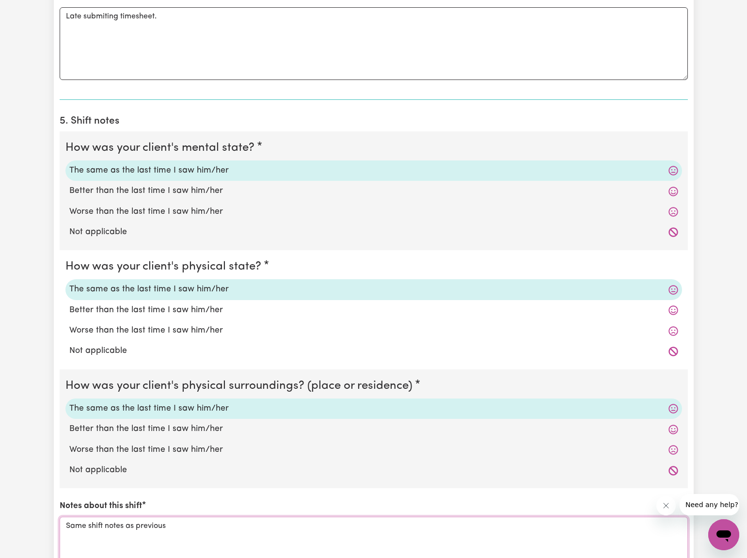
type textarea "Same shift notes as previous"
click at [280, 500] on div "Notes about this shift Same shift notes as previous" at bounding box center [374, 544] width 628 height 89
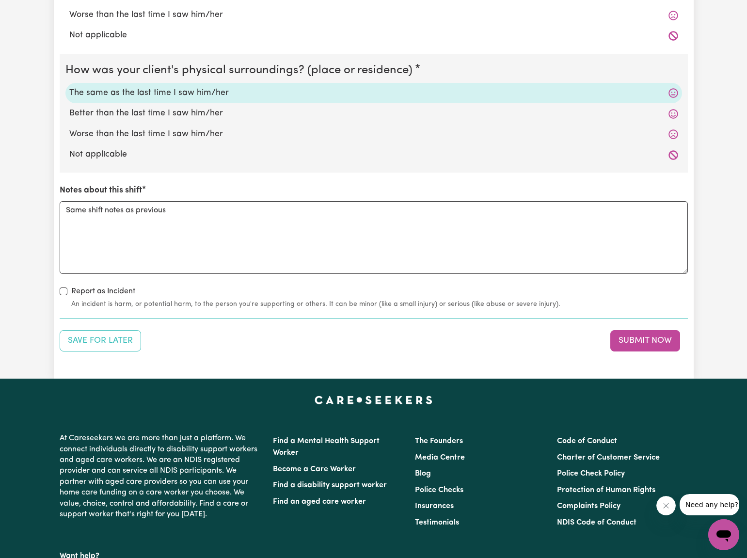
scroll to position [936, 0]
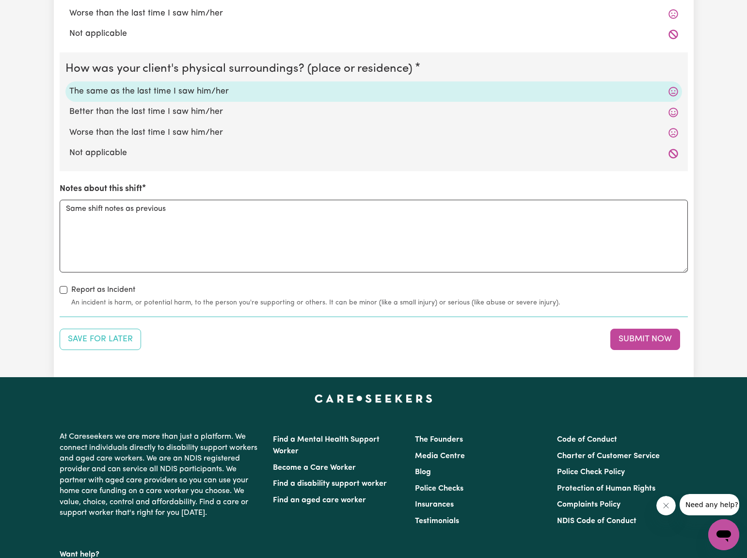
drag, startPoint x: 666, startPoint y: 336, endPoint x: 673, endPoint y: 335, distance: 6.9
click at [668, 335] on button "Submit Now" at bounding box center [645, 339] width 70 height 21
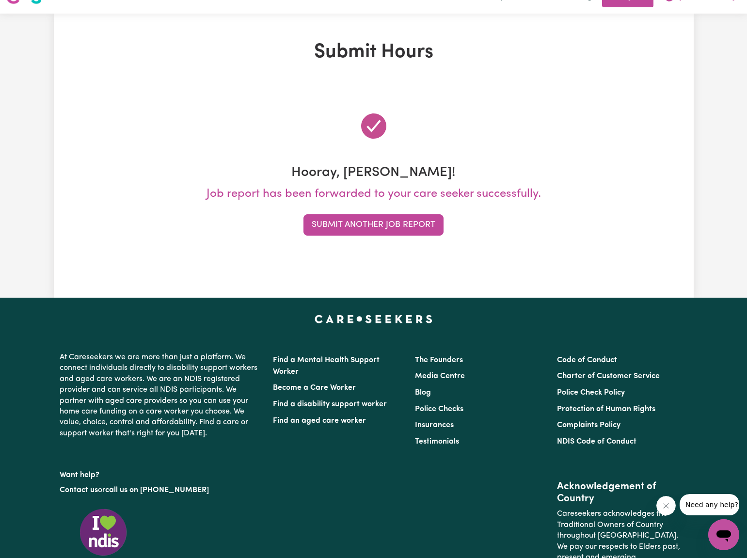
scroll to position [0, 0]
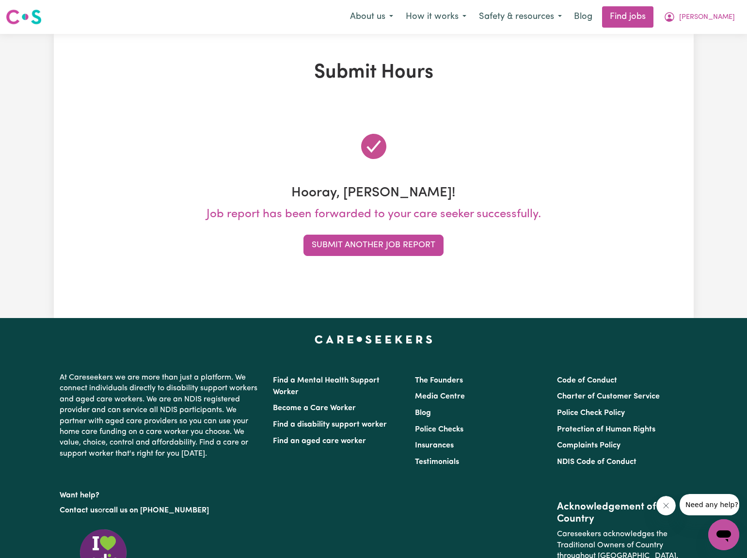
drag, startPoint x: 383, startPoint y: 246, endPoint x: 388, endPoint y: 248, distance: 5.1
click at [387, 248] on button "Submit Another Job Report" at bounding box center [373, 245] width 140 height 21
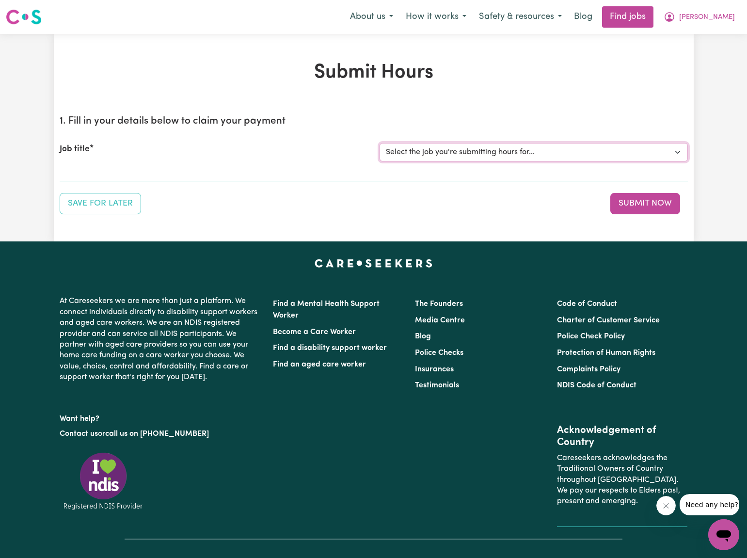
select select "2766"
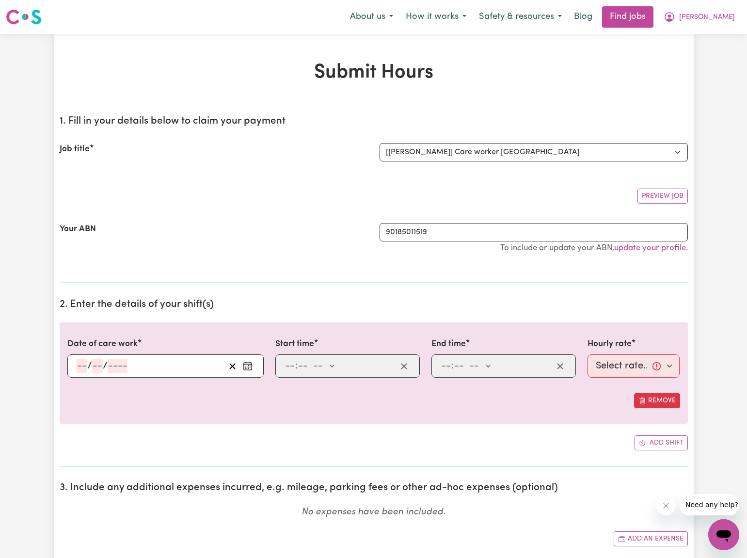
click at [249, 365] on icon "Enter the date of care work" at bounding box center [248, 366] width 10 height 10
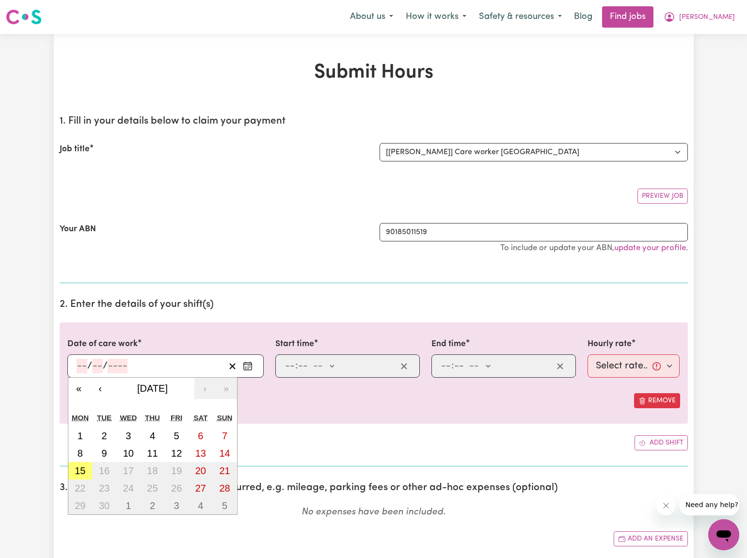
drag, startPoint x: 80, startPoint y: 454, endPoint x: 88, endPoint y: 450, distance: 8.9
click at [80, 454] on abbr "8" at bounding box center [80, 453] width 5 height 11
type input "[DATE]"
type input "8"
type input "9"
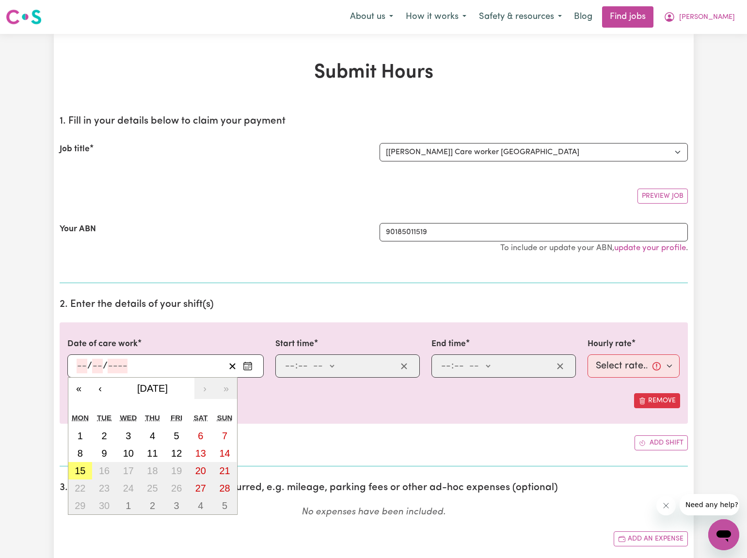
type input "2025"
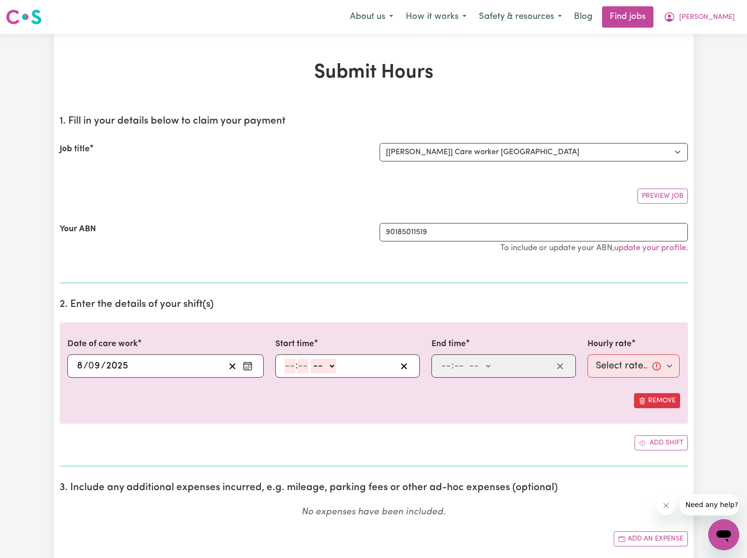
click at [292, 365] on input "number" at bounding box center [290, 366] width 11 height 15
type input "12"
type input "30"
select select "pm"
type input "12:30"
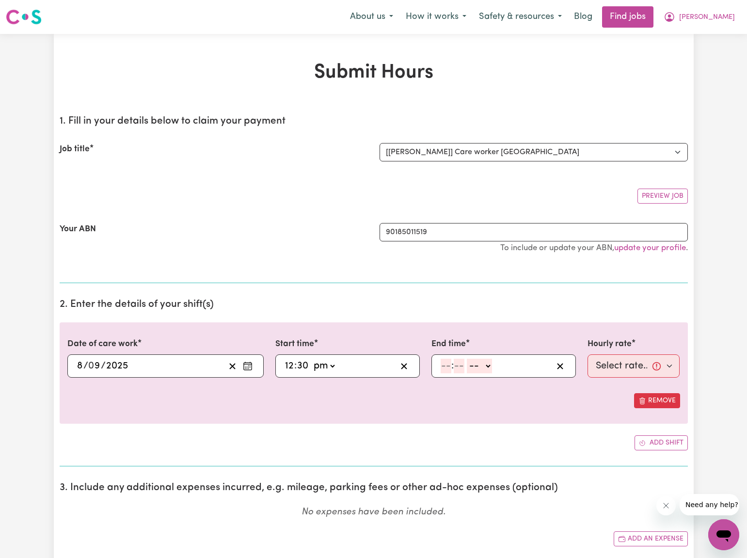
click at [449, 368] on input "number" at bounding box center [446, 366] width 11 height 15
type input "5"
type input "30"
select select "pm"
type input "17:30"
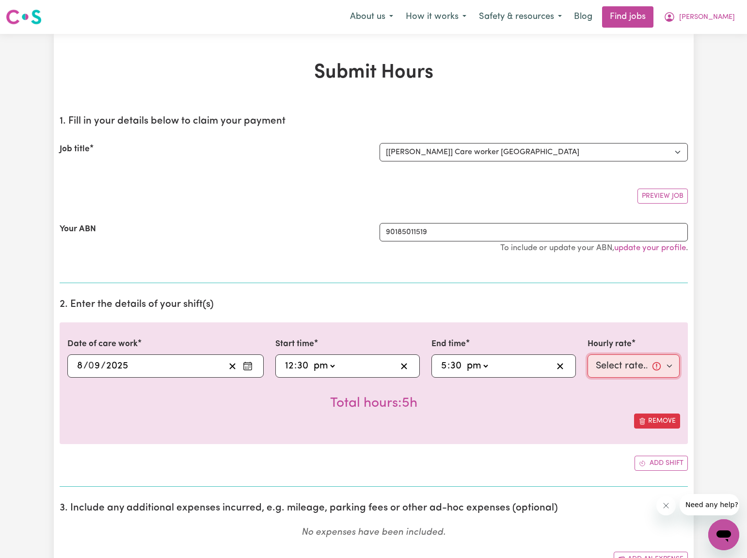
select select "40-Weekday"
click at [573, 433] on div "Date of care work [DATE] 8 / 0 9 / 2025 « ‹ [DATE] › » Mon Tue Wed Thu Fri Sat …" at bounding box center [374, 383] width 628 height 122
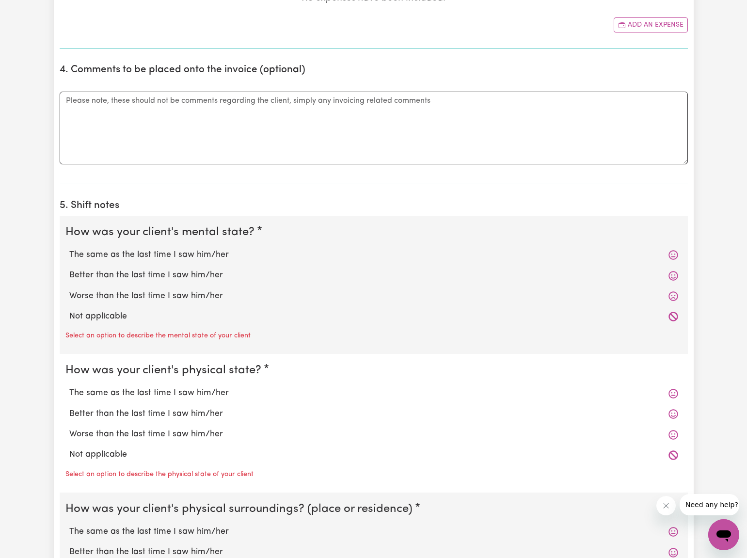
scroll to position [536, 0]
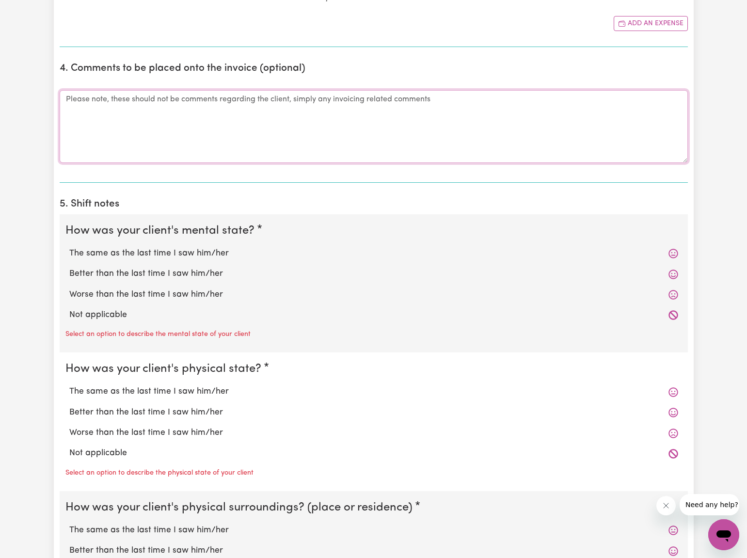
click at [63, 105] on textarea "Comments" at bounding box center [374, 126] width 628 height 73
type textarea "Late submitting timesheet."
drag, startPoint x: 90, startPoint y: 248, endPoint x: 103, endPoint y: 301, distance: 53.9
click at [91, 248] on label "The same as the last time I saw him/her" at bounding box center [373, 253] width 609 height 13
click at [69, 247] on input "The same as the last time I saw him/her" at bounding box center [69, 247] width 0 height 0
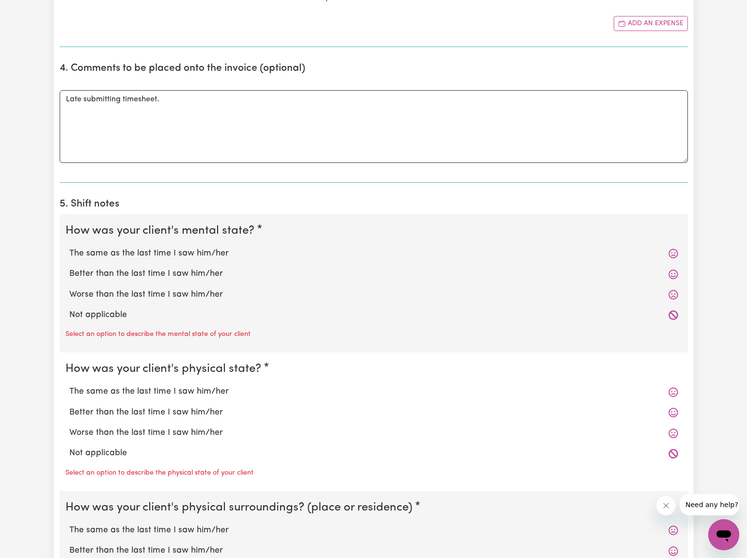
radio input "true"
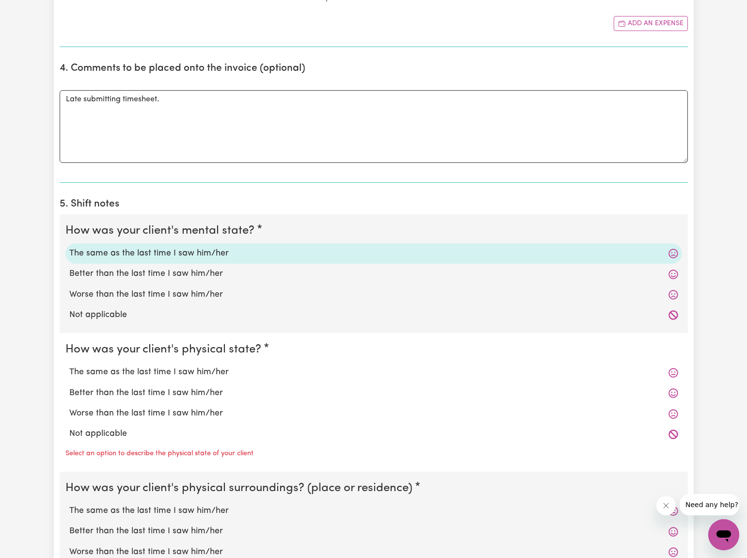
drag, startPoint x: 123, startPoint y: 369, endPoint x: 136, endPoint y: 434, distance: 66.3
click at [126, 377] on div "The same as the last time I saw him/her" at bounding box center [373, 372] width 617 height 20
click at [87, 366] on label "The same as the last time I saw him/her" at bounding box center [373, 372] width 609 height 13
click at [69, 366] on input "The same as the last time I saw him/her" at bounding box center [69, 366] width 0 height 0
radio input "true"
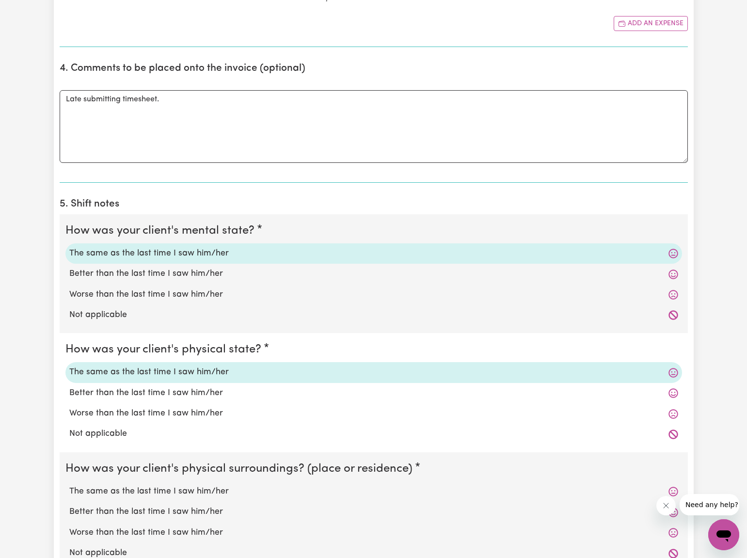
click at [115, 487] on label "The same as the last time I saw him/her" at bounding box center [373, 491] width 609 height 13
click at [69, 485] on input "The same as the last time I saw him/her" at bounding box center [69, 485] width 0 height 0
radio input "true"
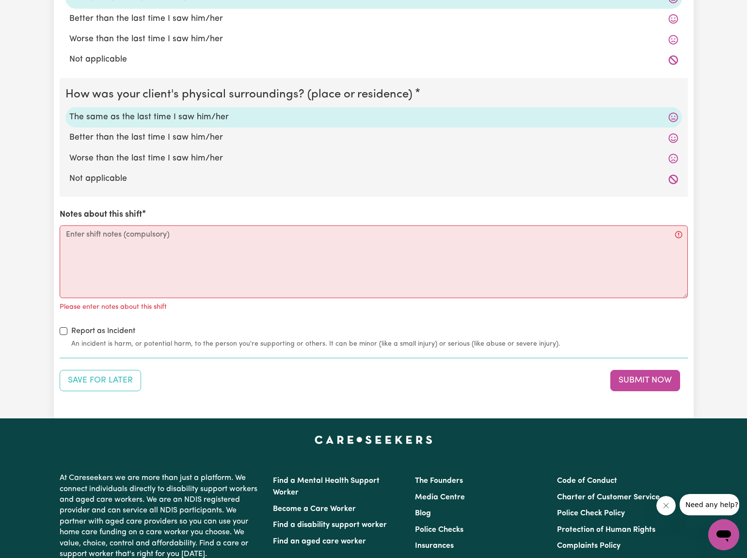
scroll to position [918, 0]
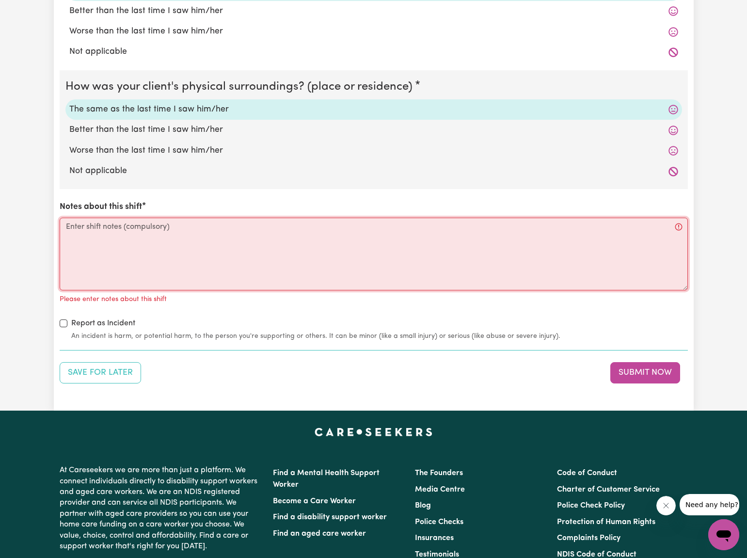
click at [68, 223] on textarea "Notes about this shift" at bounding box center [374, 254] width 628 height 73
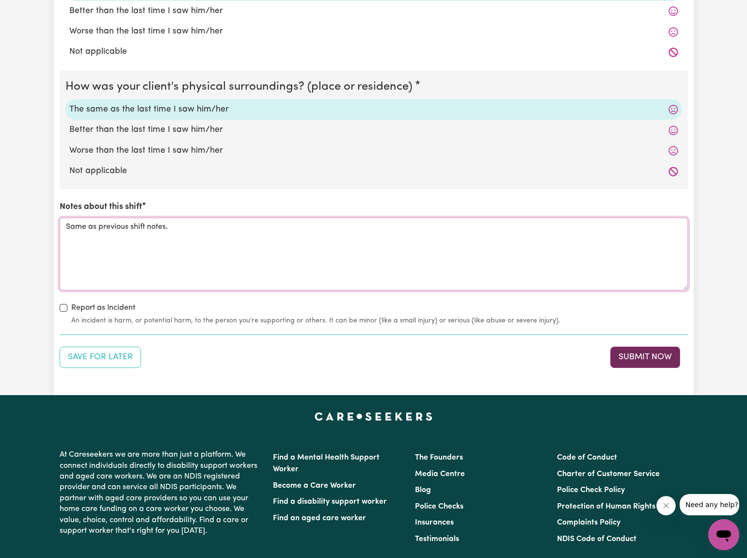
type textarea "Same as previous shift notes."
click at [647, 350] on button "Submit Now" at bounding box center [645, 357] width 70 height 21
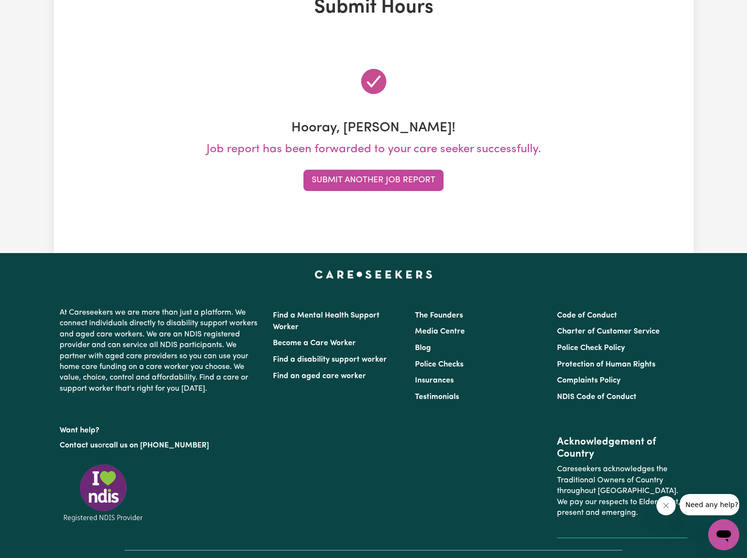
scroll to position [0, 0]
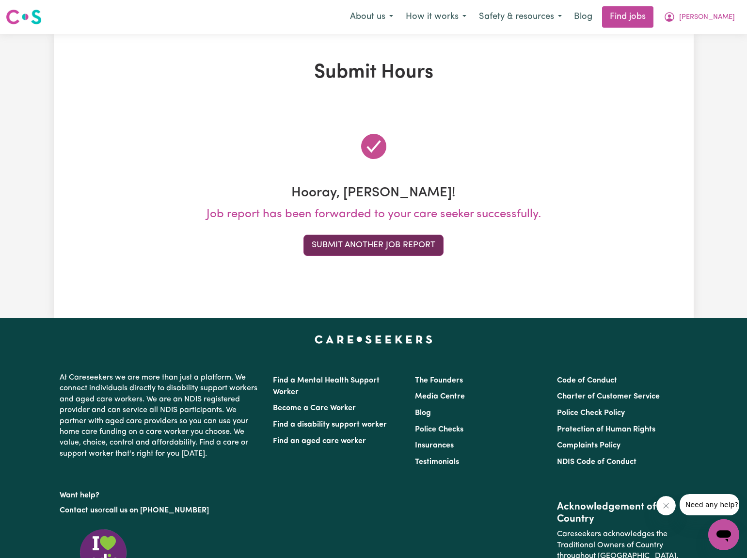
click at [415, 249] on button "Submit Another Job Report" at bounding box center [373, 245] width 140 height 21
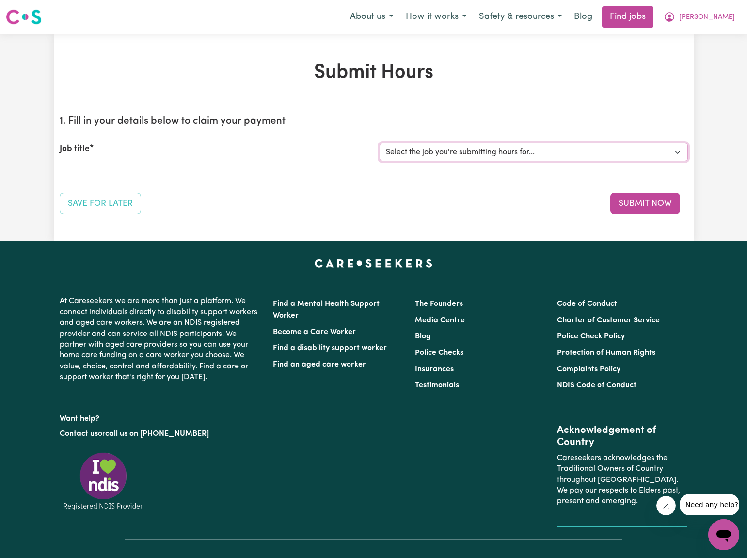
select select "2766"
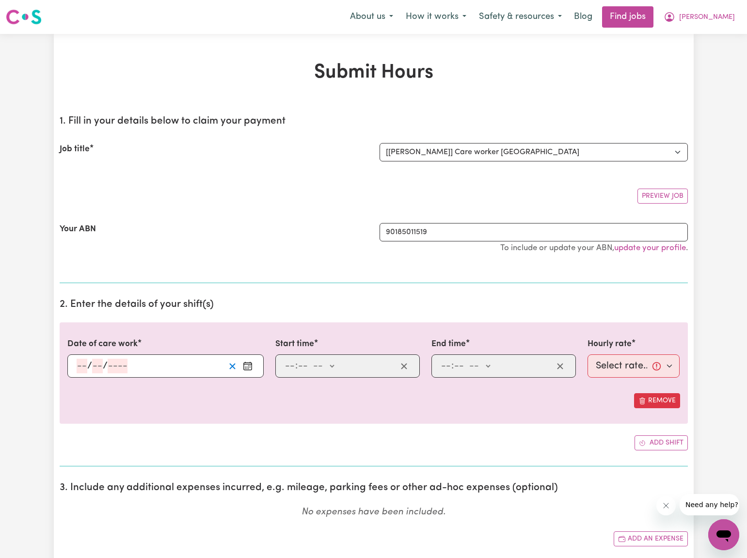
drag, startPoint x: 246, startPoint y: 366, endPoint x: 239, endPoint y: 370, distance: 8.2
click at [246, 366] on icon "Enter the date of care work" at bounding box center [248, 366] width 10 height 10
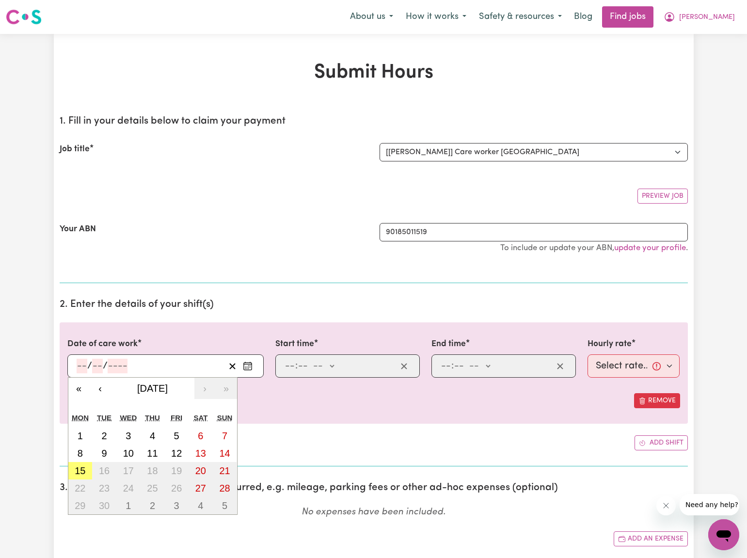
click at [134, 449] on button "10" at bounding box center [128, 453] width 24 height 17
type input "[DATE]"
type input "10"
type input "9"
type input "2025"
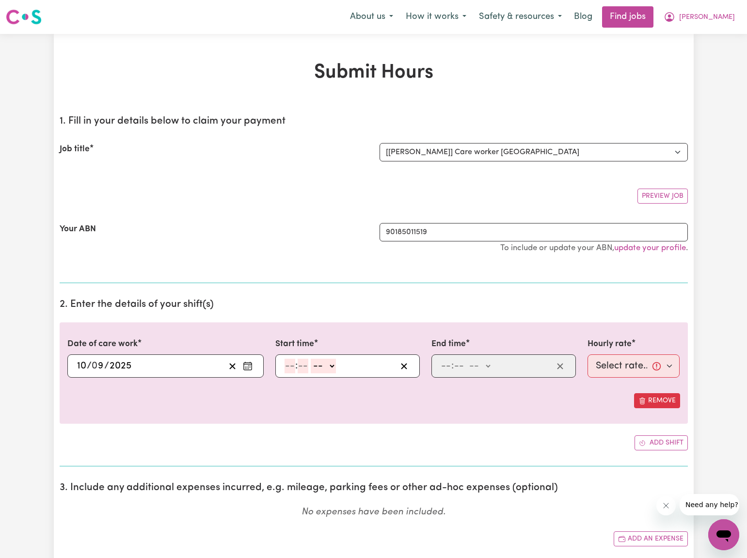
click at [286, 363] on input "number" at bounding box center [290, 366] width 11 height 15
type input "12"
drag, startPoint x: 299, startPoint y: 365, endPoint x: 316, endPoint y: 366, distance: 17.0
click at [316, 366] on div "12 : 34 -- am pm" at bounding box center [340, 366] width 113 height 15
type input "34"
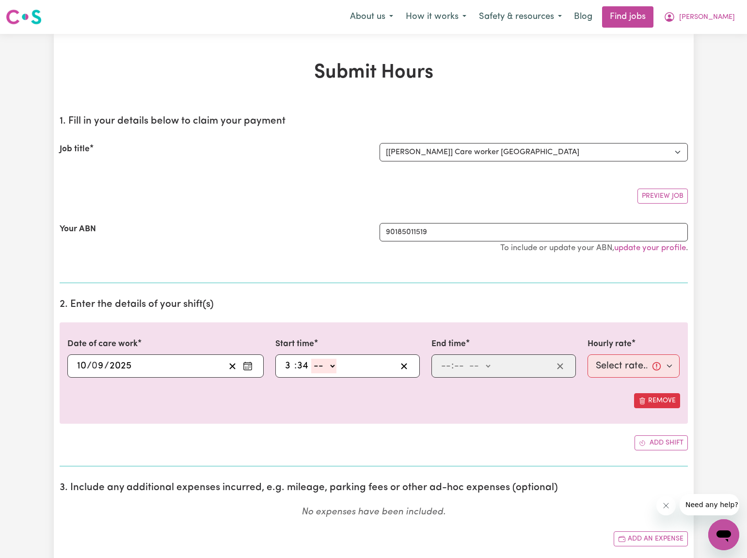
type input "3"
type input "0"
drag, startPoint x: 278, startPoint y: 362, endPoint x: 348, endPoint y: 373, distance: 70.2
click at [348, 373] on div "3 : 0 0 -- am pm" at bounding box center [347, 365] width 144 height 23
type input "12"
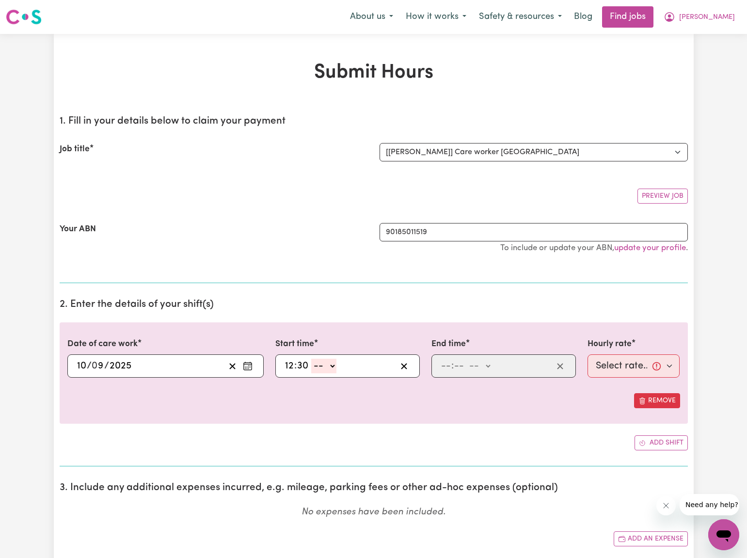
type input "30"
select select "pm"
type input "12:30"
click at [444, 365] on input "number" at bounding box center [446, 366] width 11 height 15
type input "5"
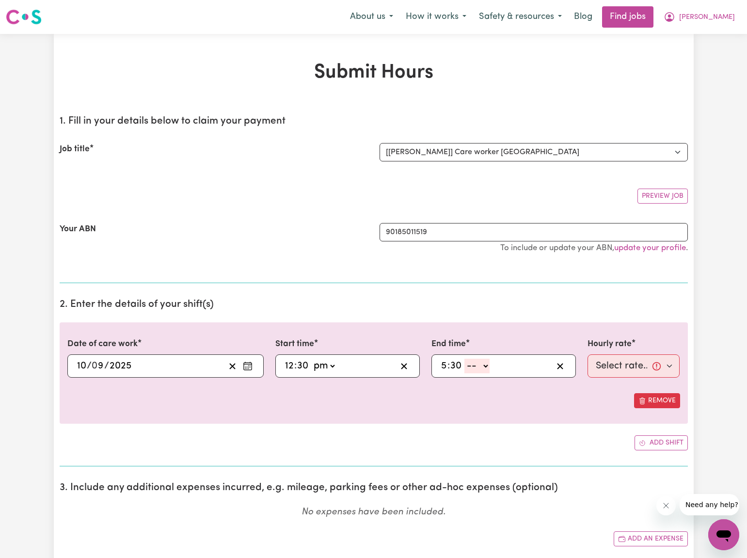
type input "30"
select select "pm"
type input "17:30"
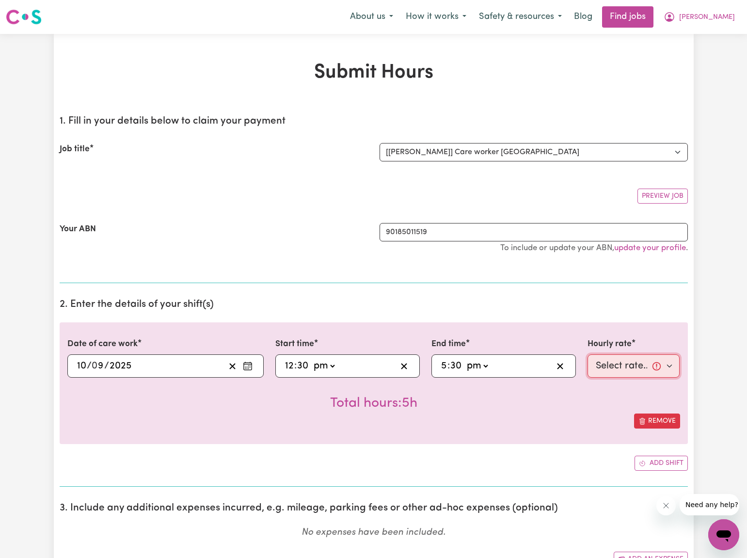
select select "40-Weekday"
click at [574, 405] on div "Total hours: 5h" at bounding box center [373, 396] width 613 height 36
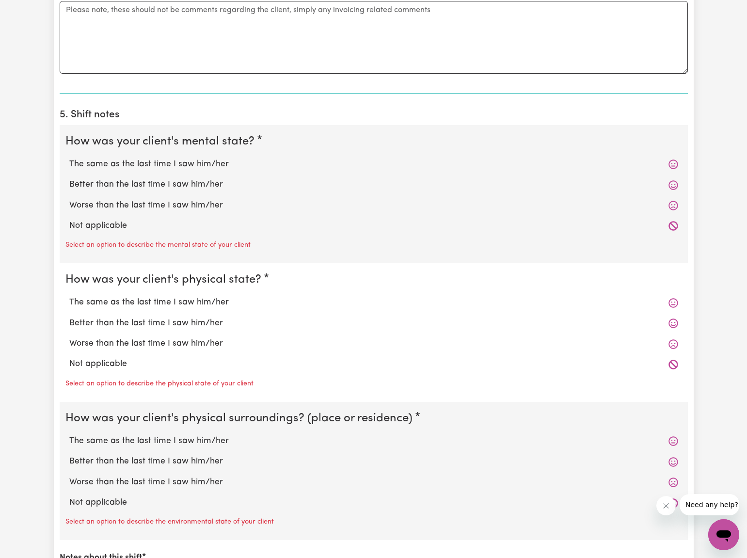
scroll to position [625, 0]
click at [63, 17] on textarea "Comments" at bounding box center [374, 36] width 628 height 73
type textarea "Late submittin timesheet."
drag, startPoint x: 106, startPoint y: 162, endPoint x: 105, endPoint y: 168, distance: 6.5
click at [106, 162] on label "The same as the last time I saw him/her" at bounding box center [373, 164] width 609 height 13
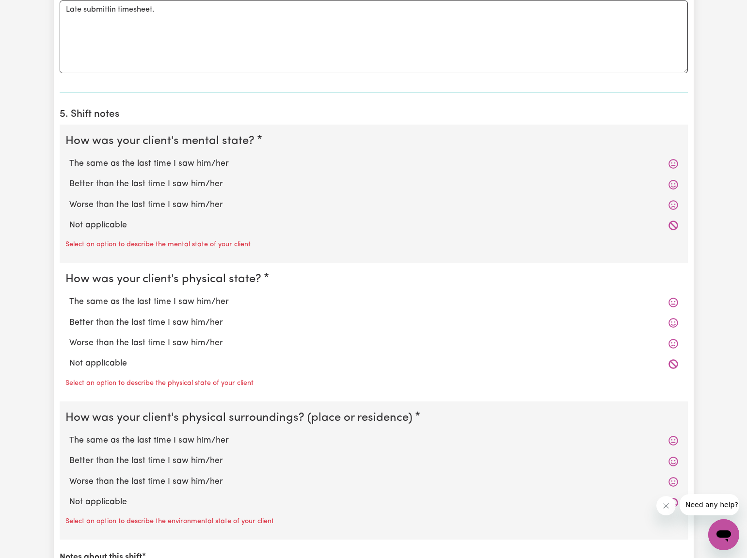
click at [69, 158] on input "The same as the last time I saw him/her" at bounding box center [69, 157] width 0 height 0
radio input "true"
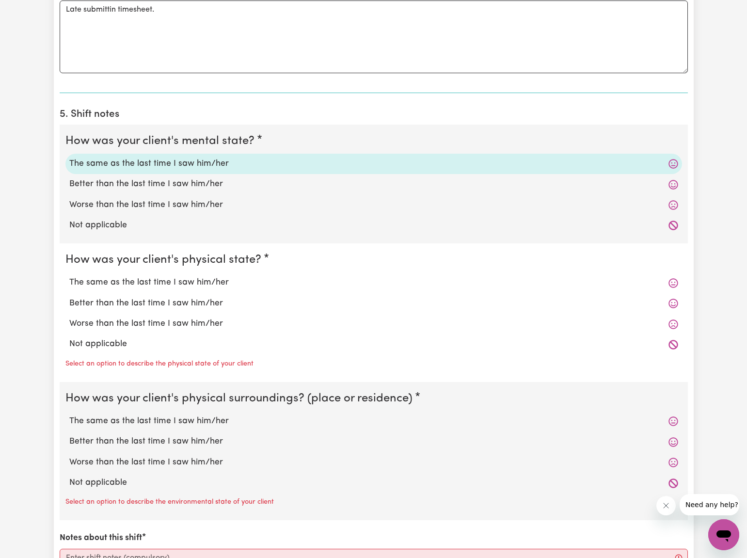
click at [116, 280] on label "The same as the last time I saw him/her" at bounding box center [373, 282] width 609 height 13
click at [69, 276] on input "The same as the last time I saw him/her" at bounding box center [69, 276] width 0 height 0
radio input "true"
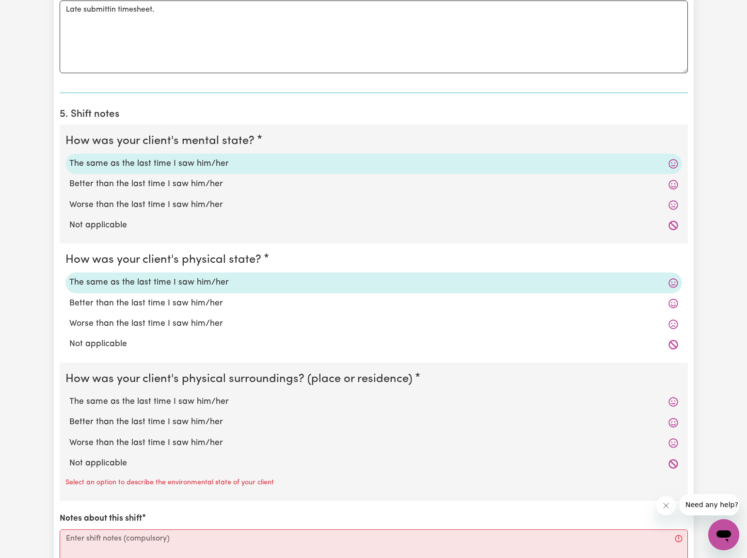
click at [114, 399] on label "The same as the last time I saw him/her" at bounding box center [373, 402] width 609 height 13
click at [69, 396] on input "The same as the last time I saw him/her" at bounding box center [69, 395] width 0 height 0
radio input "true"
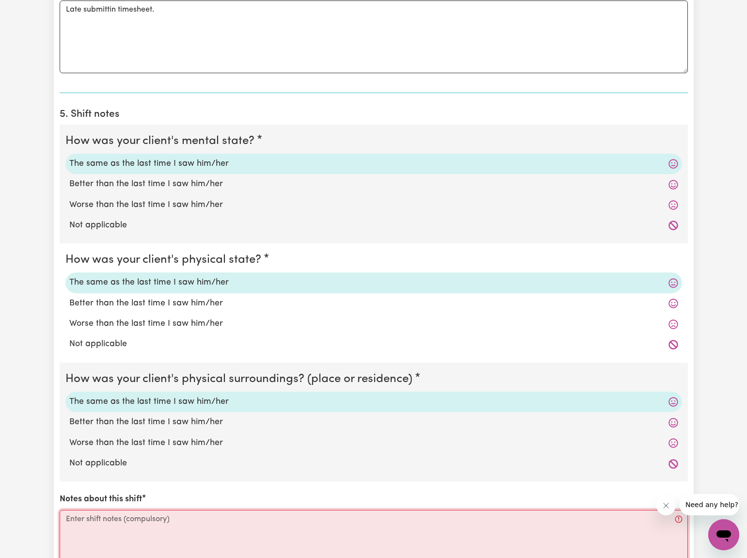
click at [66, 510] on textarea "Notes about this shift" at bounding box center [374, 546] width 628 height 73
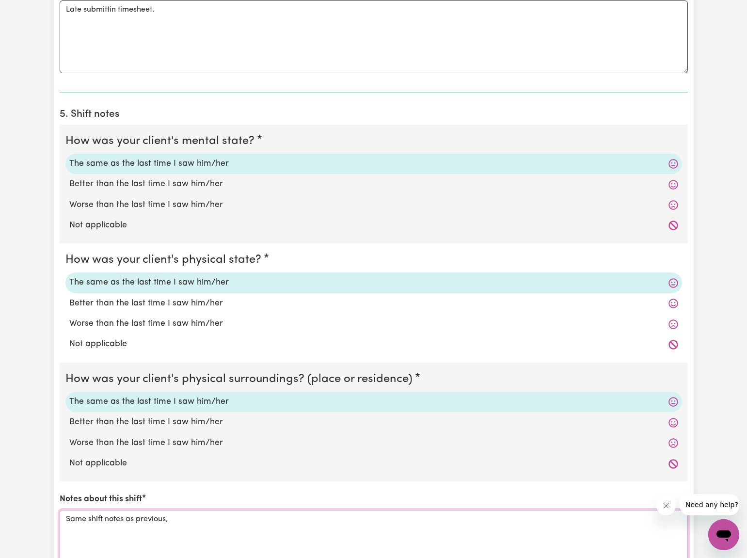
type textarea "Same shift notes as previous,"
click at [163, 497] on div "Notes about this shift Same shift notes as previous," at bounding box center [374, 537] width 628 height 89
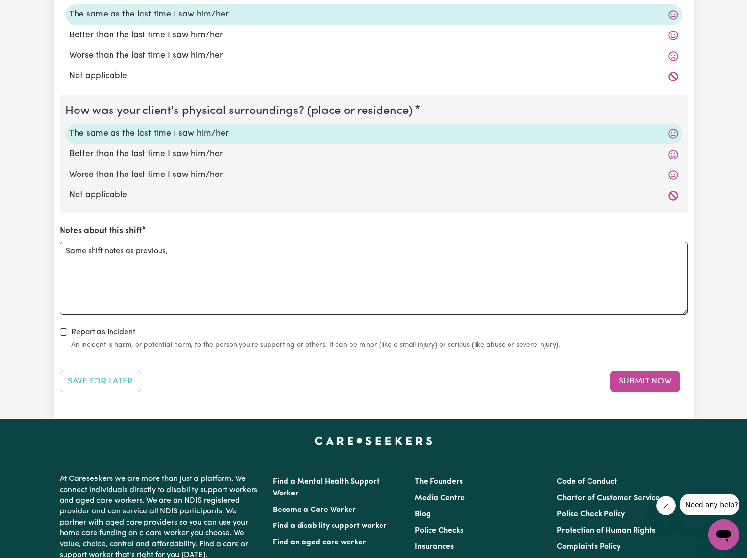
scroll to position [896, 0]
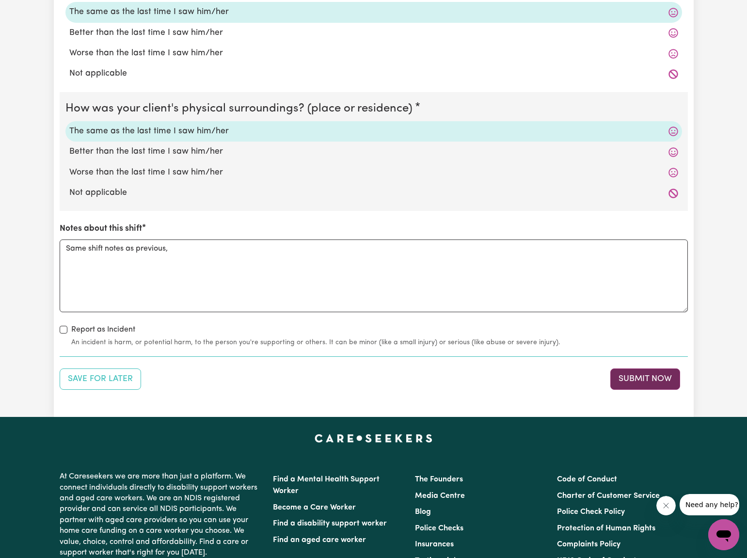
click at [638, 371] on button "Submit Now" at bounding box center [645, 378] width 70 height 21
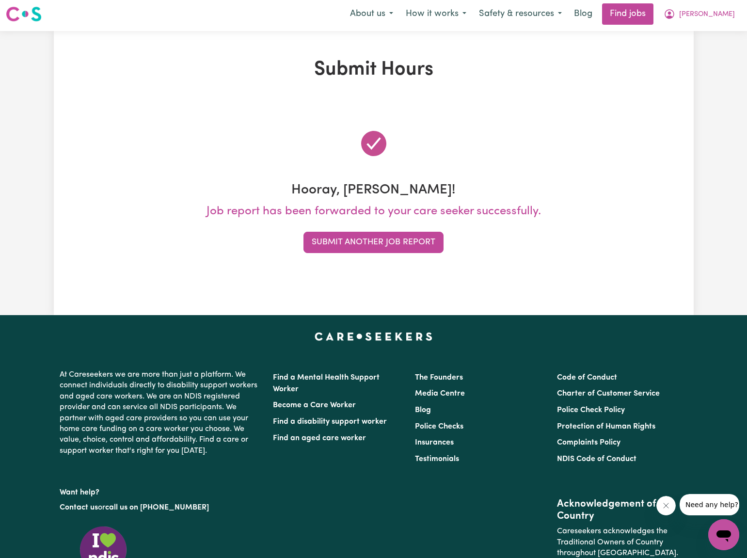
scroll to position [0, 0]
